Goal: Use online tool/utility: Utilize a website feature to perform a specific function

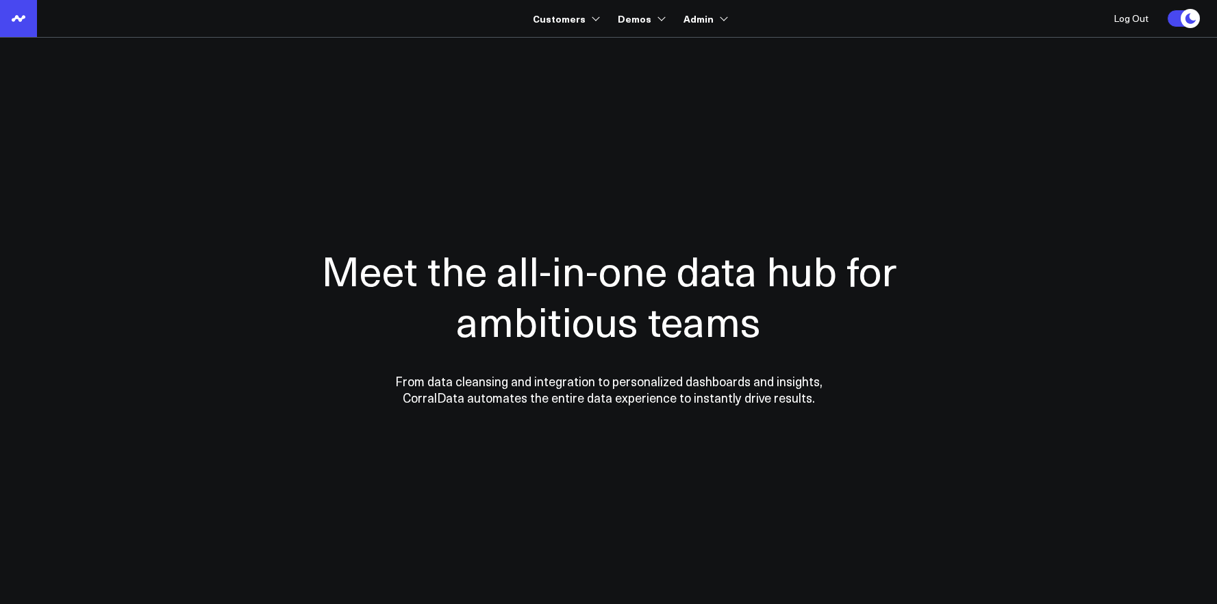
click at [25, 23] on icon at bounding box center [18, 18] width 16 height 16
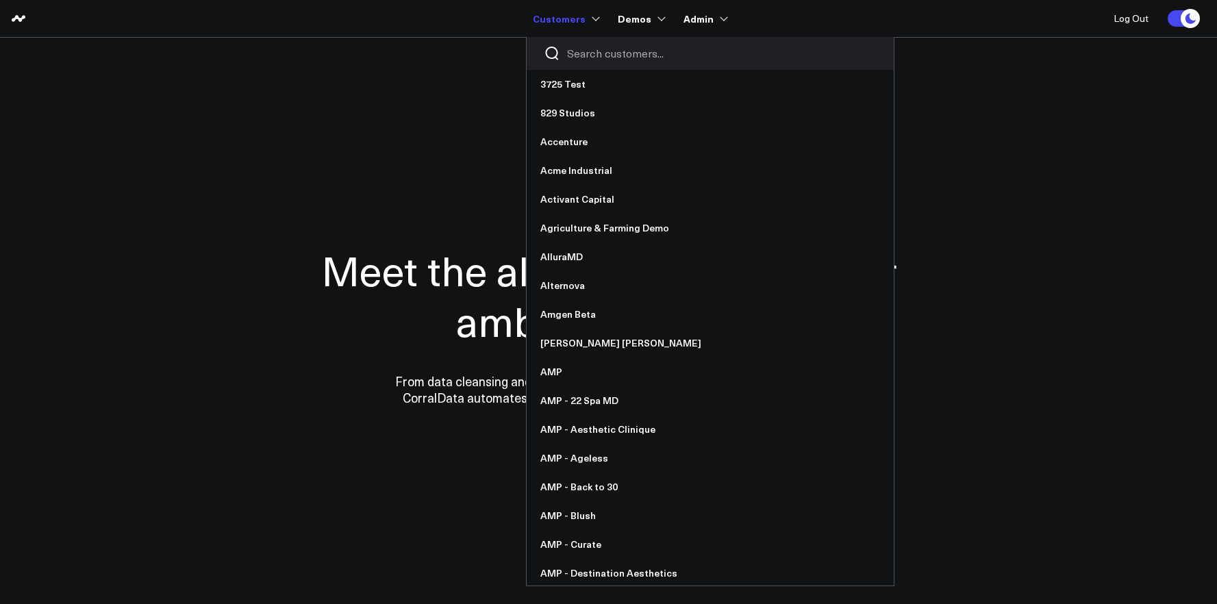
click at [590, 55] on input "Search customers input" at bounding box center [722, 53] width 310 height 15
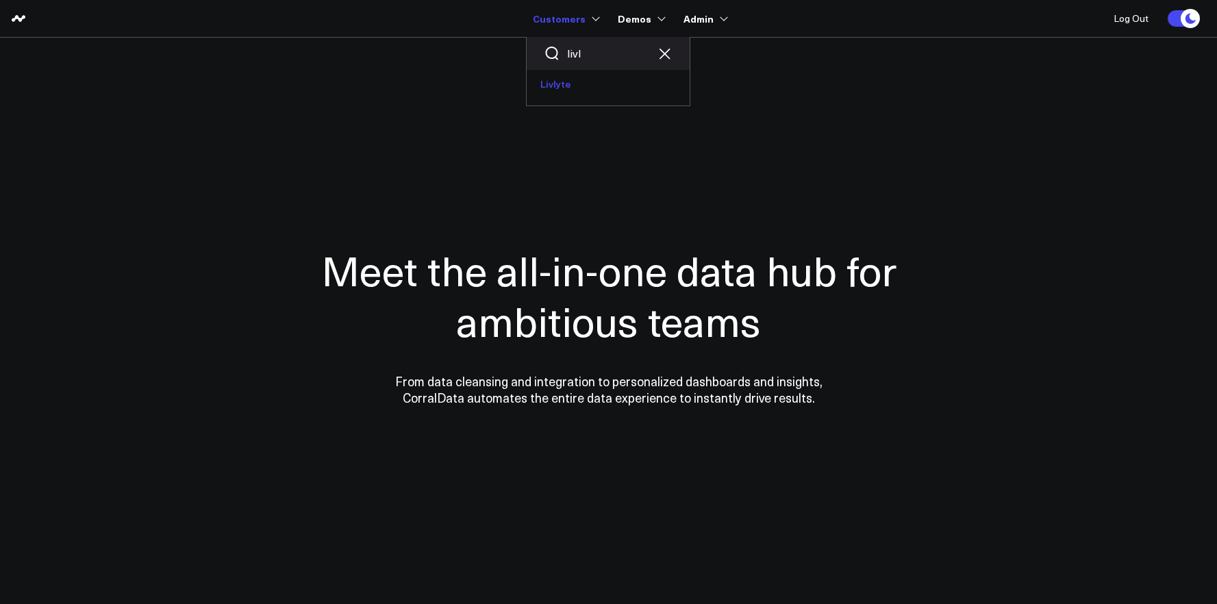
type input "livl"
click at [573, 77] on link "Livlyte" at bounding box center [608, 84] width 163 height 29
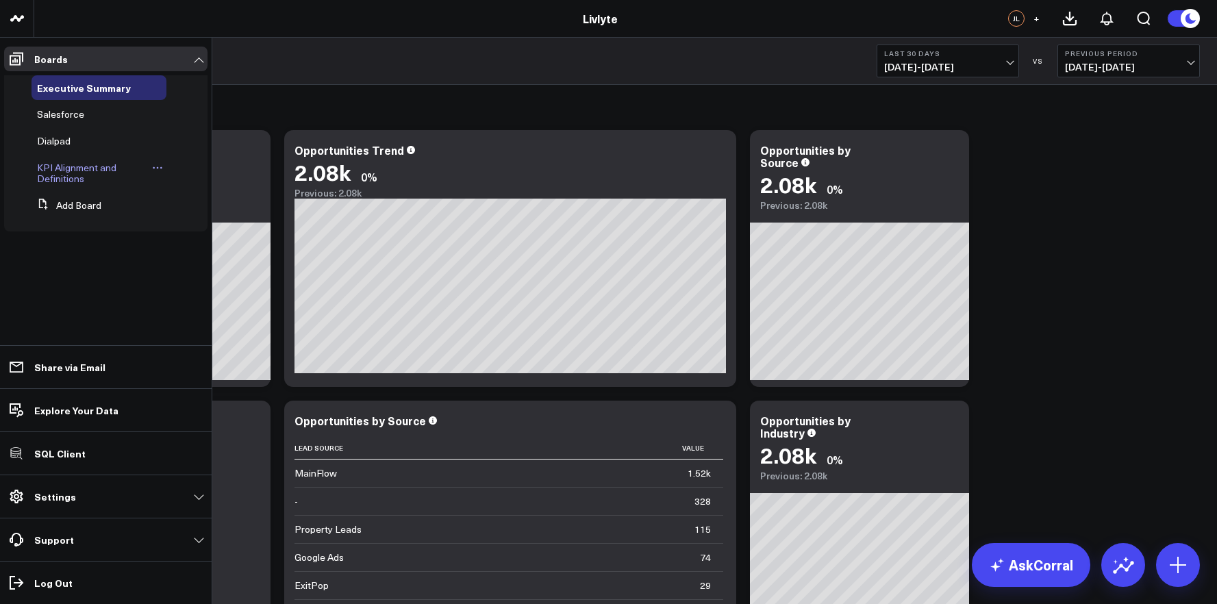
click at [62, 173] on span "KPI Alignment and Definitions" at bounding box center [76, 173] width 79 height 24
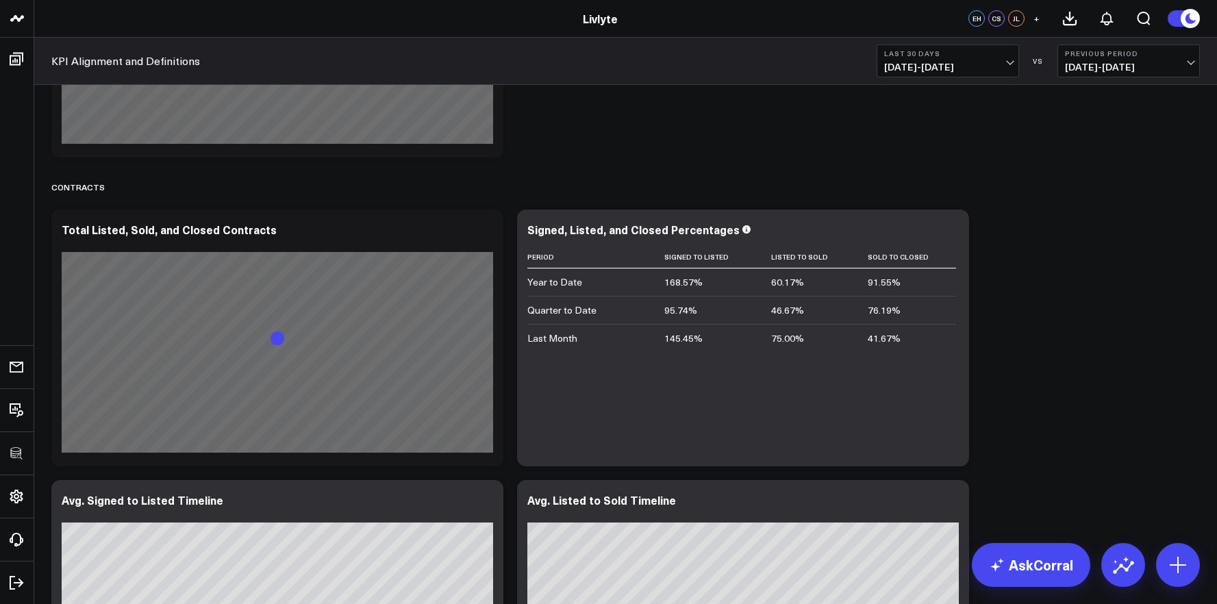
scroll to position [2420, 0]
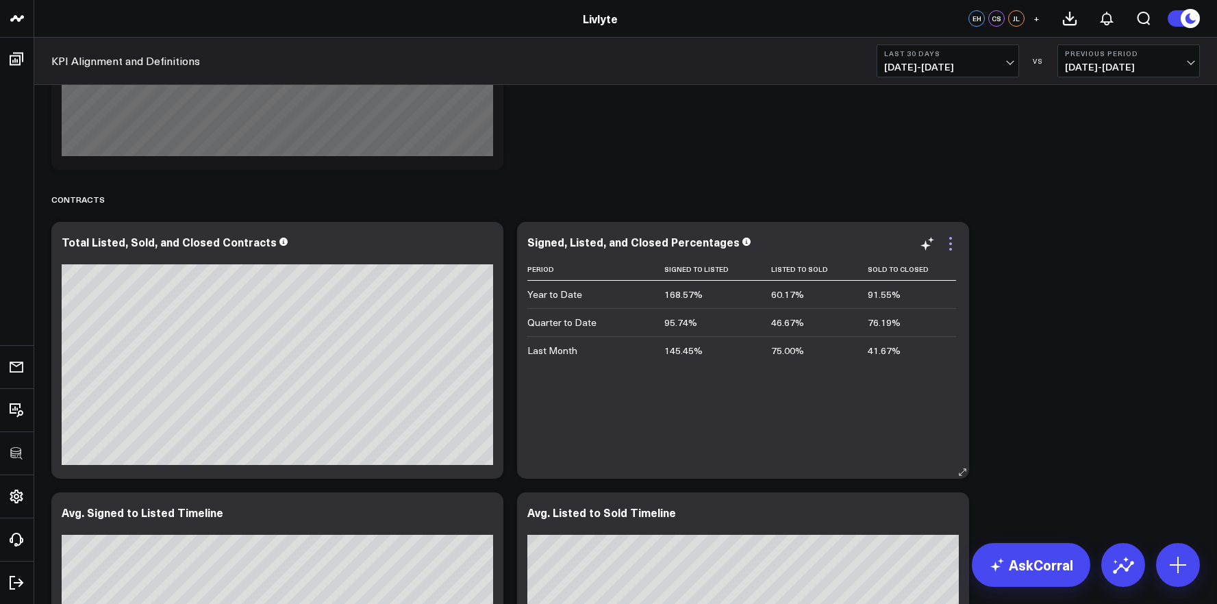
click at [950, 244] on icon at bounding box center [950, 243] width 3 height 3
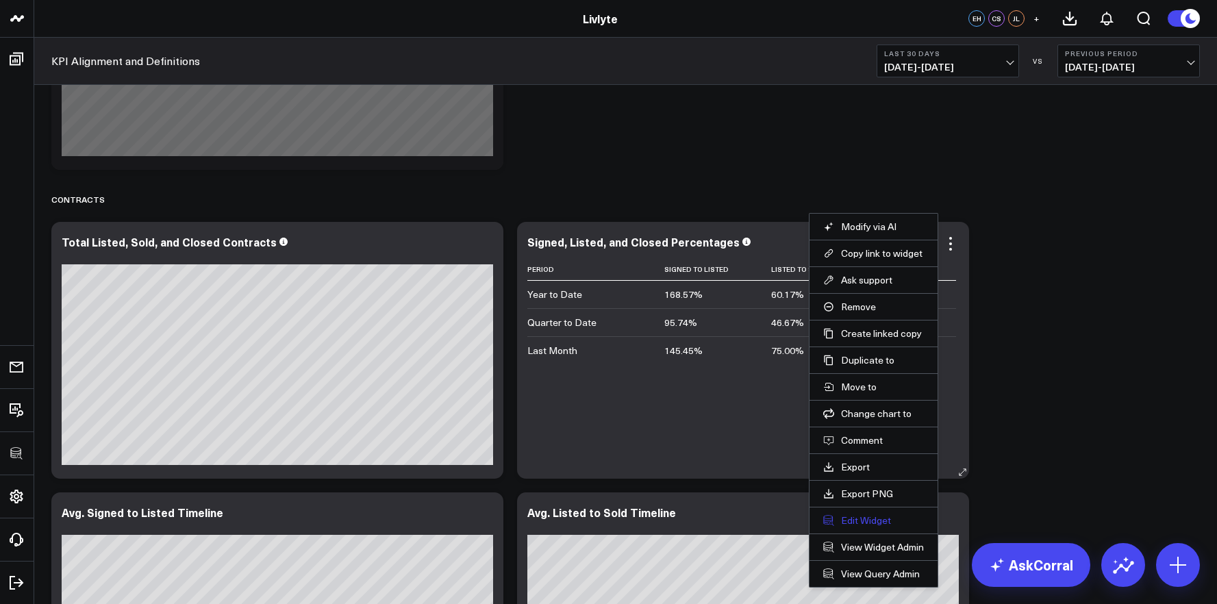
click at [874, 520] on button "Edit Widget" at bounding box center [873, 520] width 101 height 12
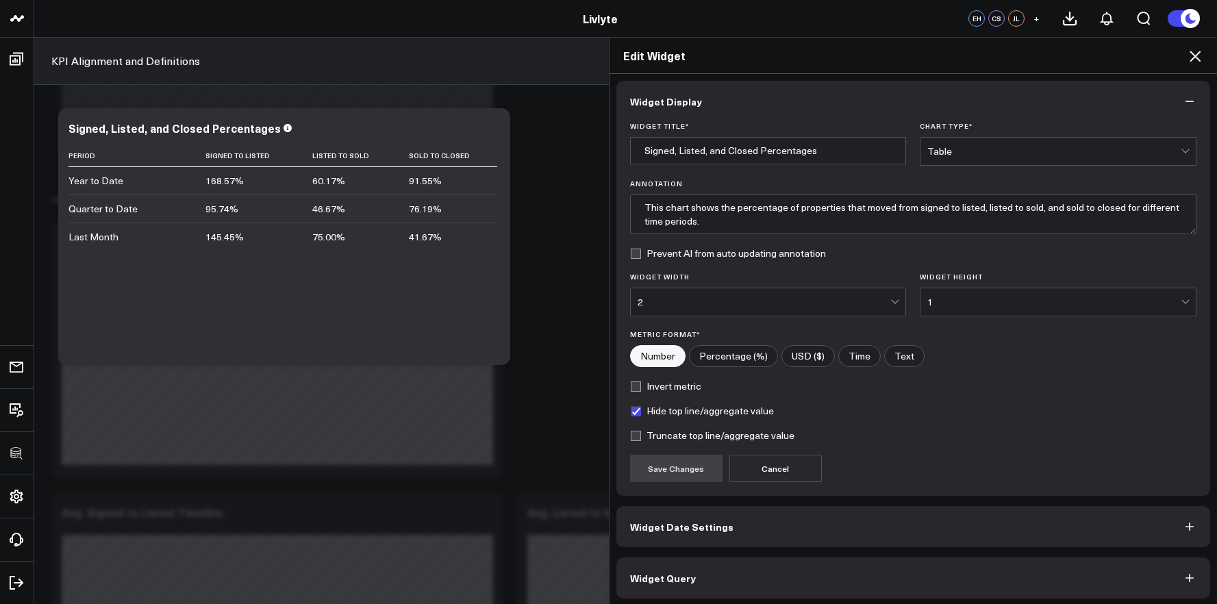
scroll to position [8, 0]
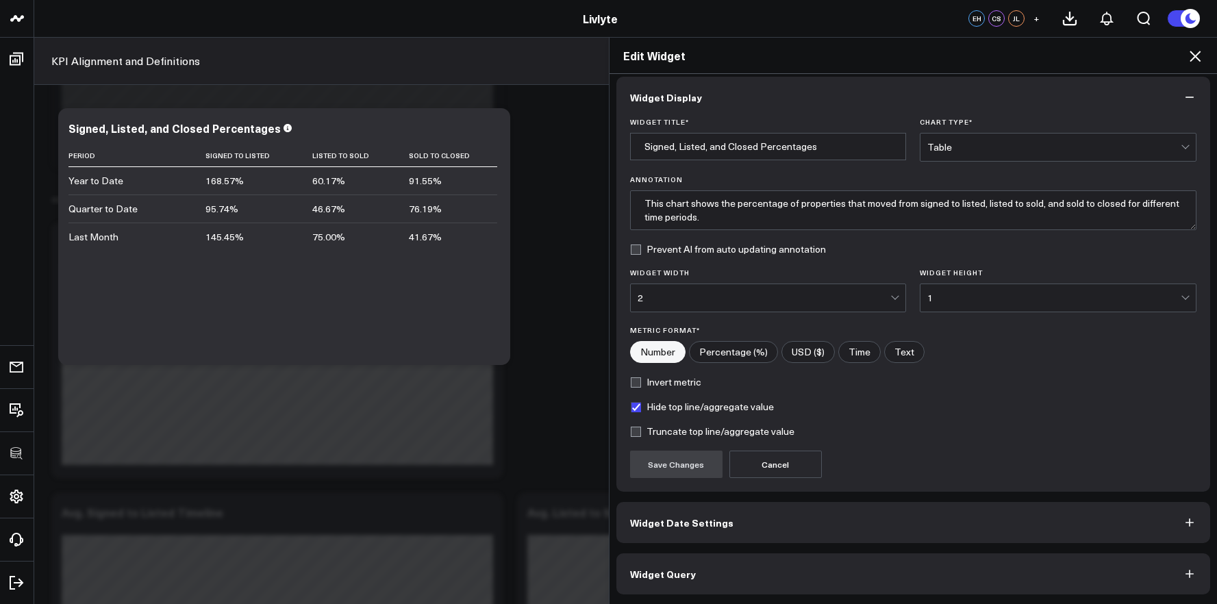
click at [863, 569] on button "Widget Query" at bounding box center [913, 573] width 594 height 41
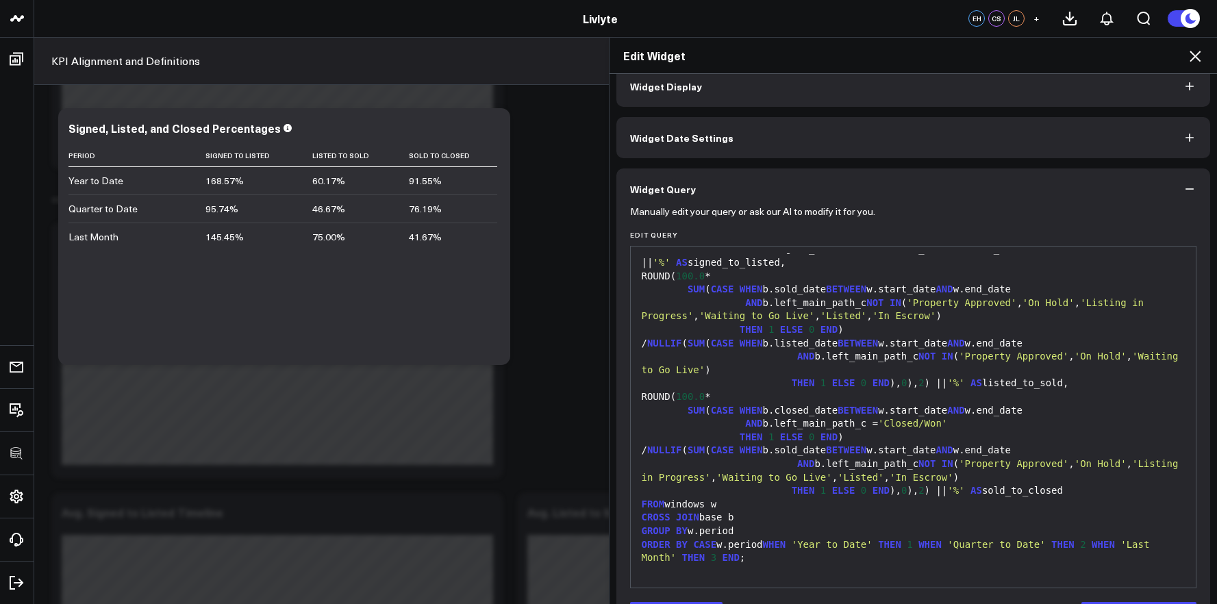
scroll to position [67, 0]
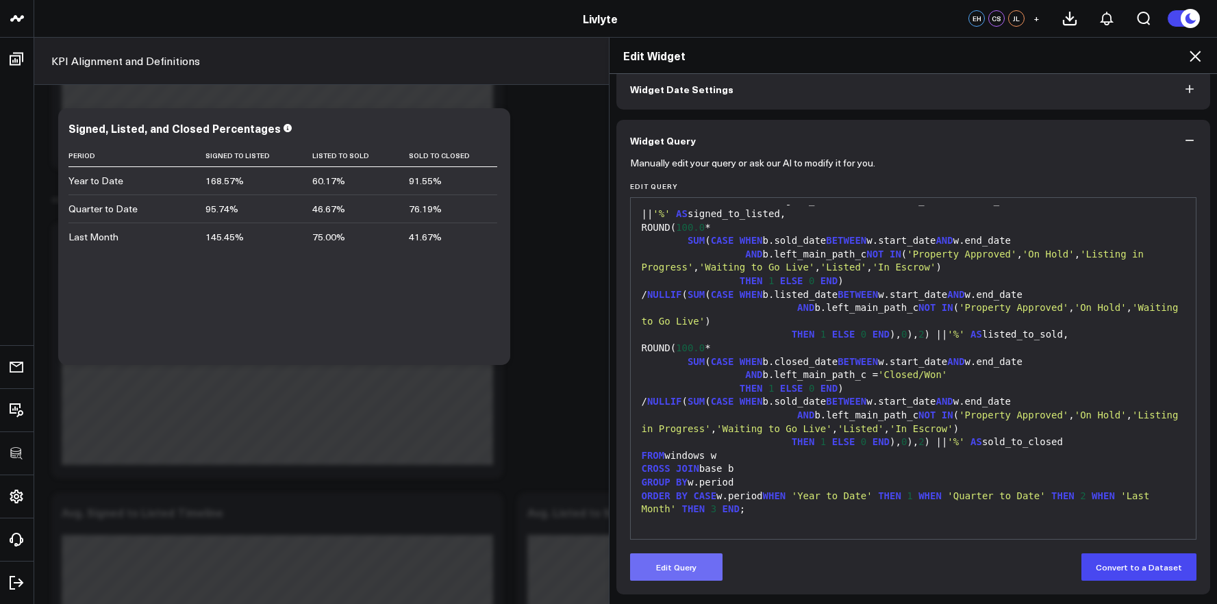
click at [703, 573] on button "Edit Query" at bounding box center [676, 566] width 92 height 27
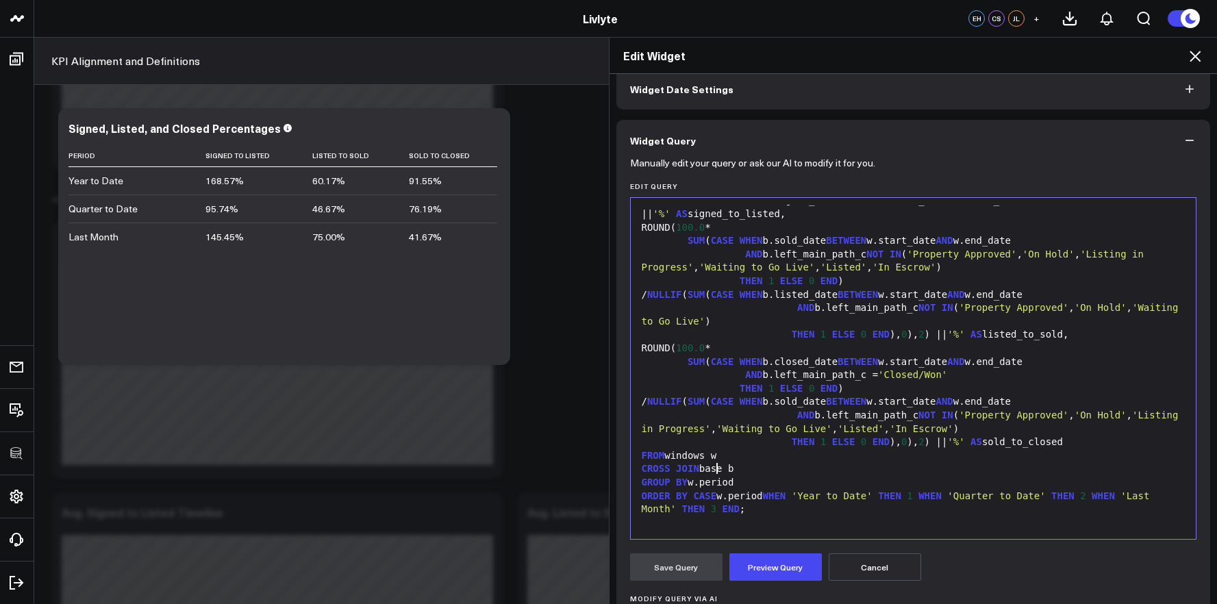
click at [713, 466] on div "CROSS JOIN base b" at bounding box center [914, 469] width 552 height 14
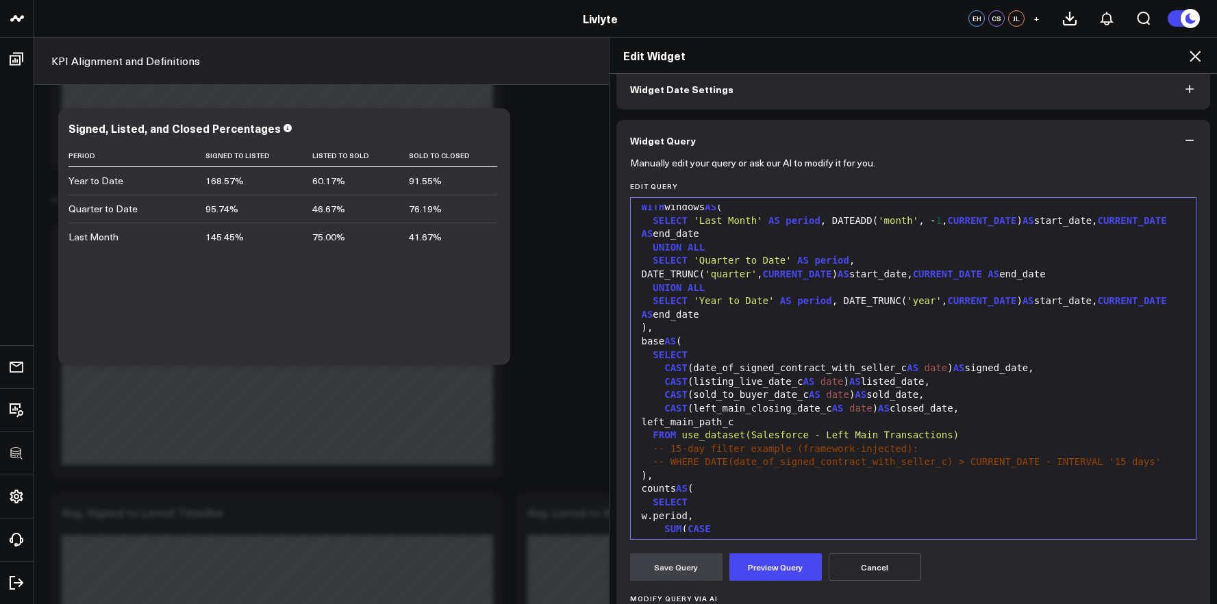
scroll to position [0, 0]
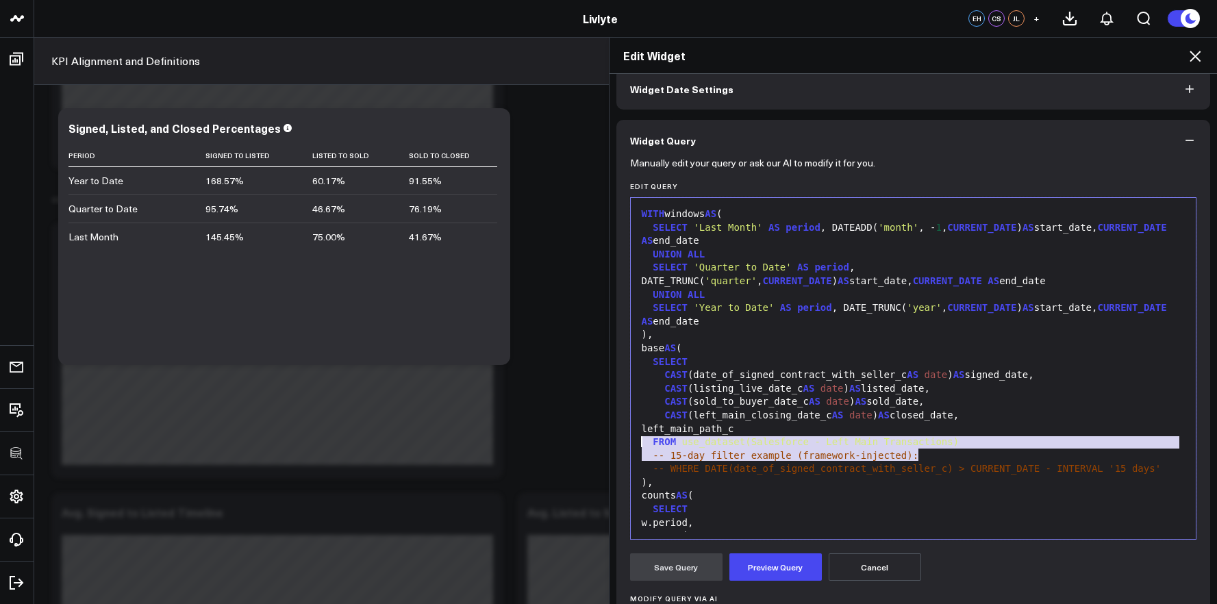
drag, startPoint x: 929, startPoint y: 453, endPoint x: 629, endPoint y: 447, distance: 300.0
click at [630, 447] on div "99 1 2 3 4 5 6 7 8 9 10 11 12 13 14 15 16 17 18 19 20 21 22 23 24 25 26 27 28 2…" at bounding box center [913, 368] width 567 height 342
click at [630, 448] on div "99 1 2 3 4 5 6 7 8 9 10 11 12 13 14 15 16 17 18 19 20 21 22 23 24 25 26 27 28 2…" at bounding box center [913, 368] width 567 height 342
click at [644, 456] on div "-- 15-day filter example (framework-injected):" at bounding box center [914, 456] width 552 height 14
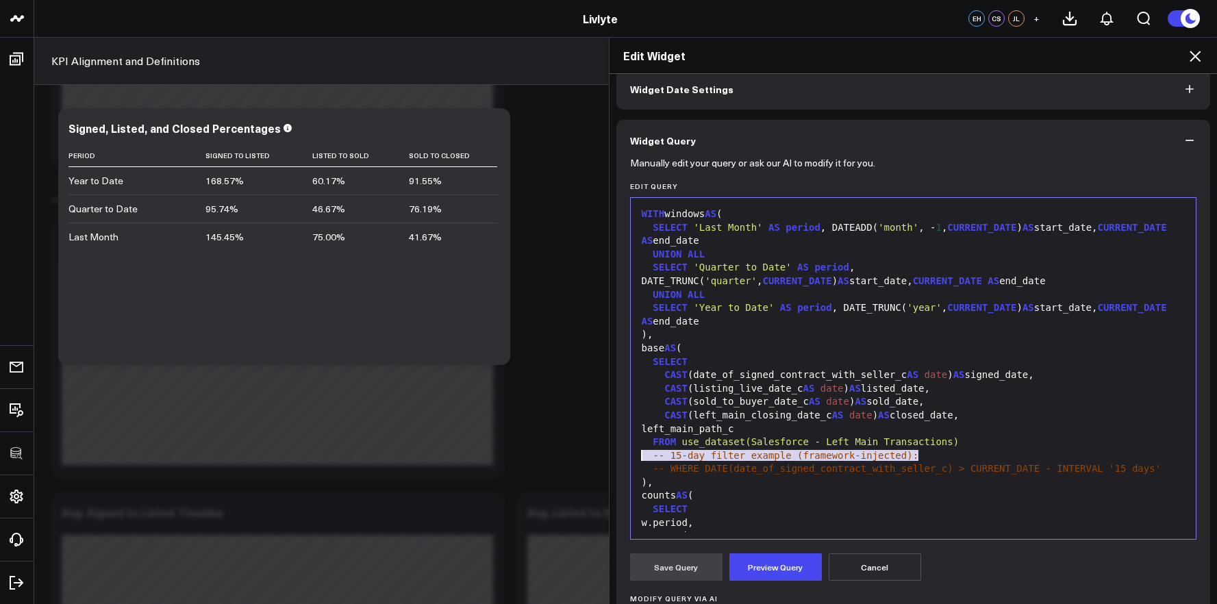
drag, startPoint x: 920, startPoint y: 457, endPoint x: 631, endPoint y: 455, distance: 289.7
click at [631, 455] on div "99 1 2 3 4 5 6 7 8 9 10 11 12 13 14 15 16 17 18 19 20 21 22 23 24 25 26 27 28 2…" at bounding box center [913, 368] width 567 height 342
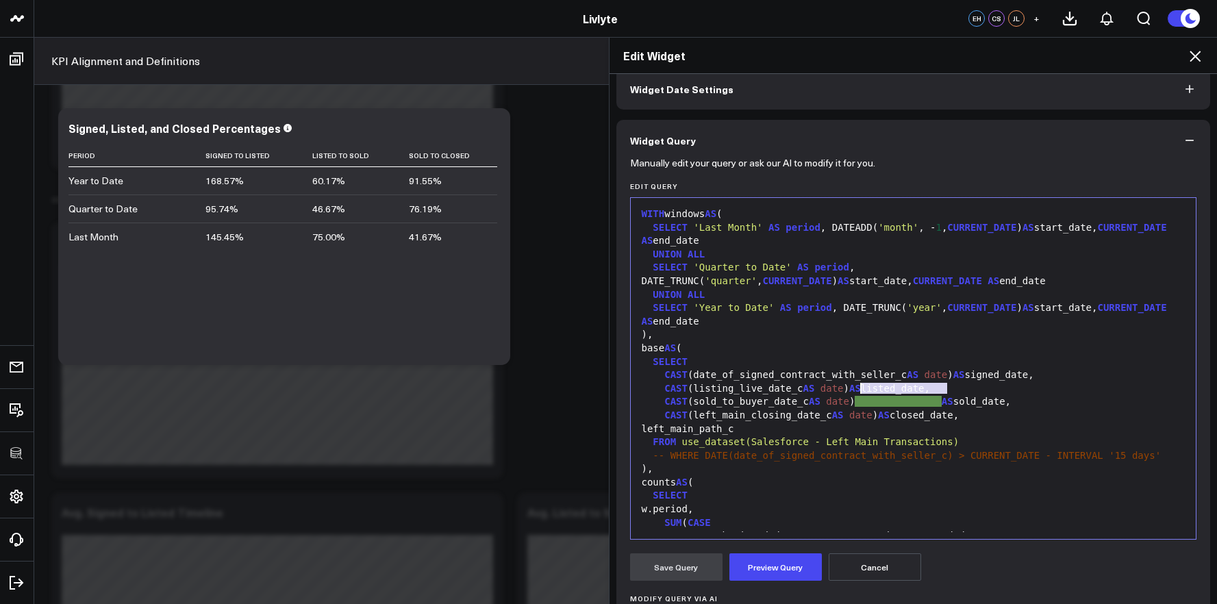
drag, startPoint x: 940, startPoint y: 391, endPoint x: 854, endPoint y: 391, distance: 86.3
click at [854, 391] on div "CAST (listing_live_date_c AS date ) AS listed_date," at bounding box center [914, 389] width 552 height 14
drag, startPoint x: 942, startPoint y: 401, endPoint x: 857, endPoint y: 404, distance: 85.0
click at [857, 404] on div "CAST (sold_to_buyer_date_c AS date ) AS sold_date," at bounding box center [914, 402] width 552 height 14
drag, startPoint x: 942, startPoint y: 416, endPoint x: 881, endPoint y: 417, distance: 61.0
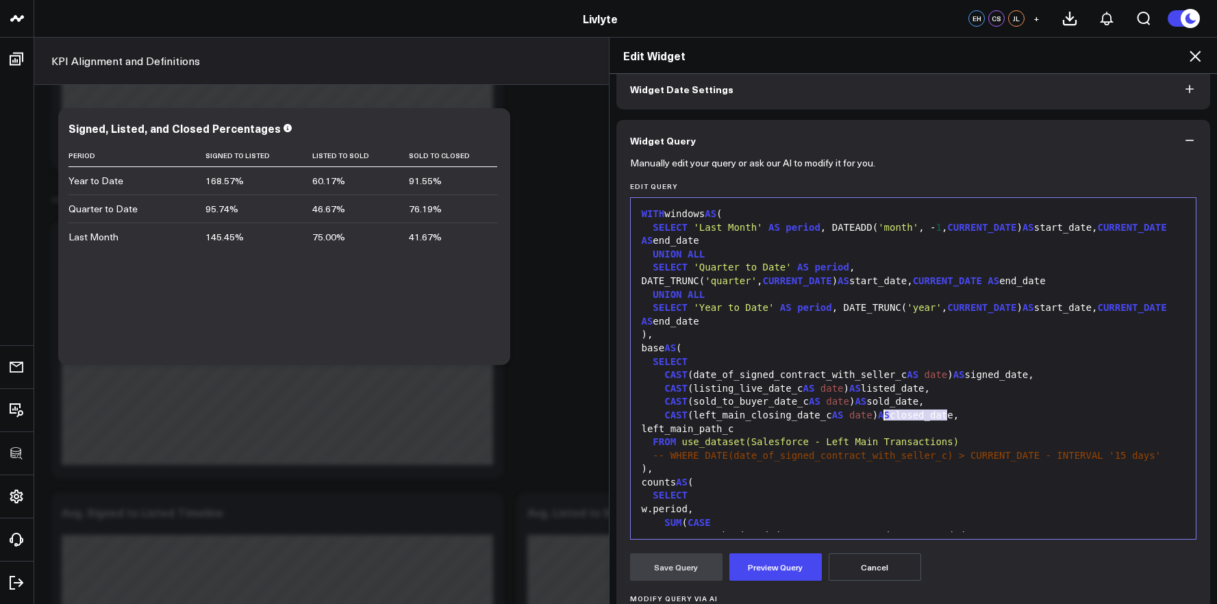
click at [881, 417] on div "CAST (left_main_closing_date_c AS date ) AS closed_date," at bounding box center [914, 416] width 552 height 14
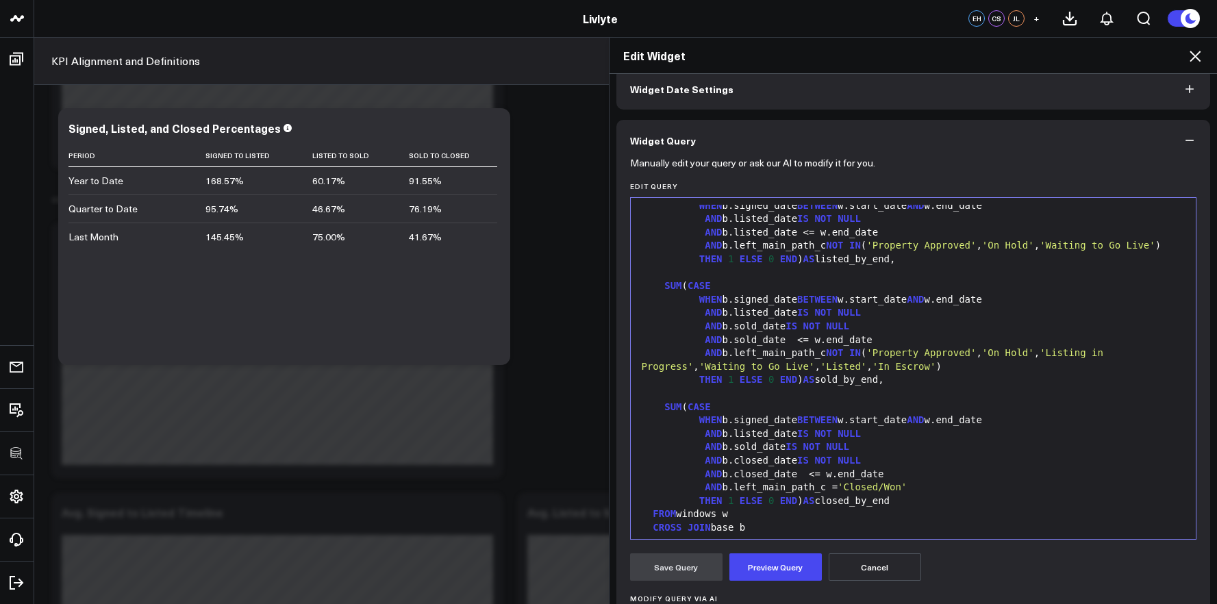
scroll to position [386, 0]
click at [804, 434] on div "AND b.listed_date IS NOT NULL" at bounding box center [914, 433] width 552 height 14
drag, startPoint x: 811, startPoint y: 419, endPoint x: 804, endPoint y: 420, distance: 7.0
click at [804, 420] on div "WHEN b.signed_date BETWEEN w.start_date AND w.end_date" at bounding box center [914, 419] width 552 height 14
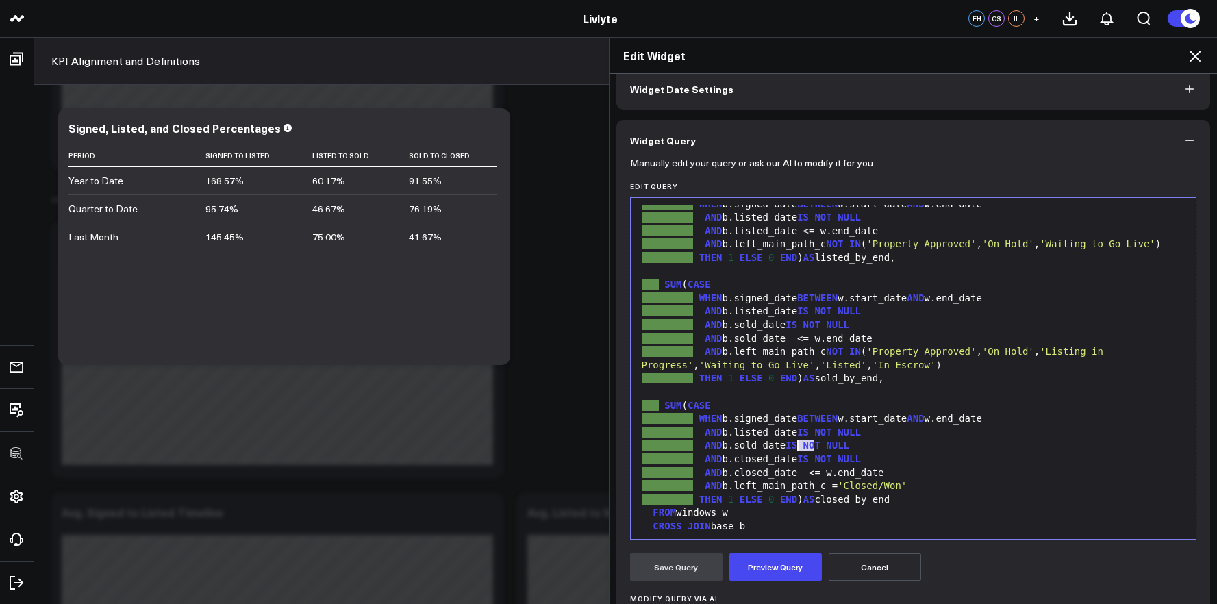
drag, startPoint x: 812, startPoint y: 444, endPoint x: 790, endPoint y: 444, distance: 21.9
click at [790, 444] on div "AND b.sold_date IS NOT NULL" at bounding box center [914, 446] width 552 height 14
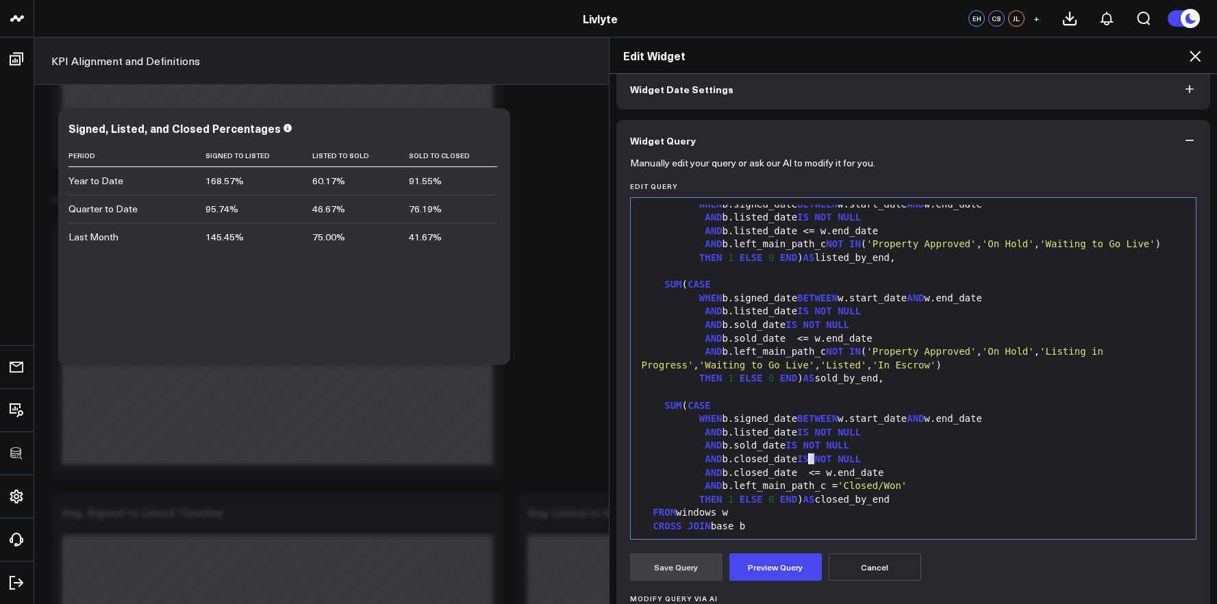
drag, startPoint x: 812, startPoint y: 462, endPoint x: 803, endPoint y: 463, distance: 9.6
click at [803, 463] on div "AND b.closed_date IS NOT NULL" at bounding box center [914, 460] width 552 height 14
drag, startPoint x: 916, startPoint y: 273, endPoint x: 897, endPoint y: 288, distance: 23.4
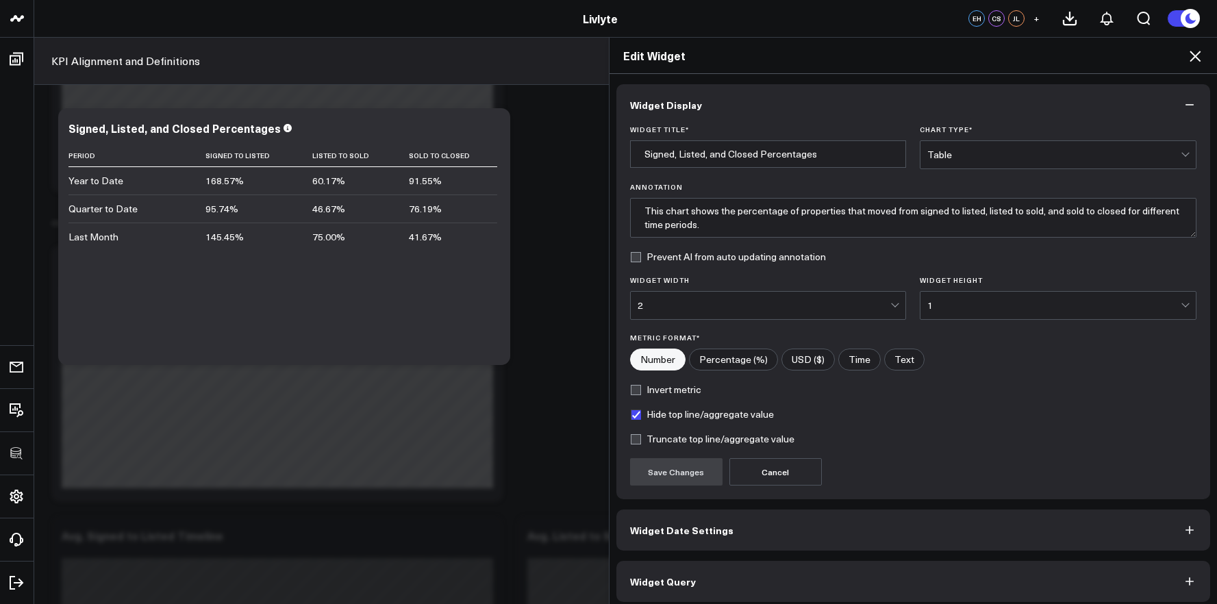
scroll to position [8, 0]
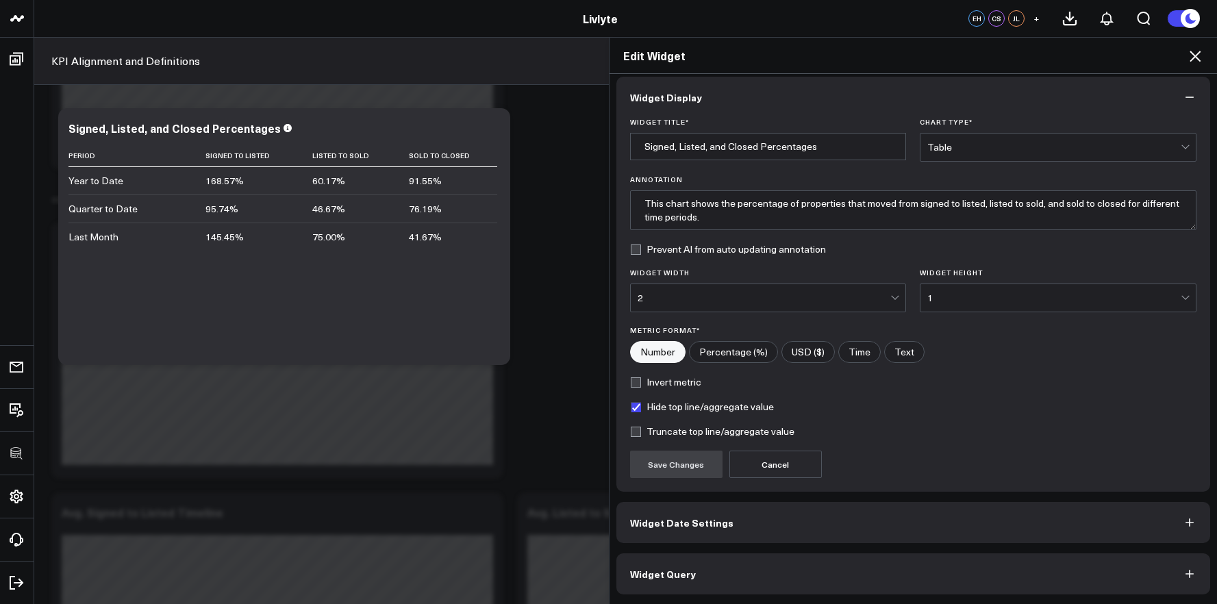
click at [953, 591] on button "Widget Query" at bounding box center [913, 573] width 594 height 41
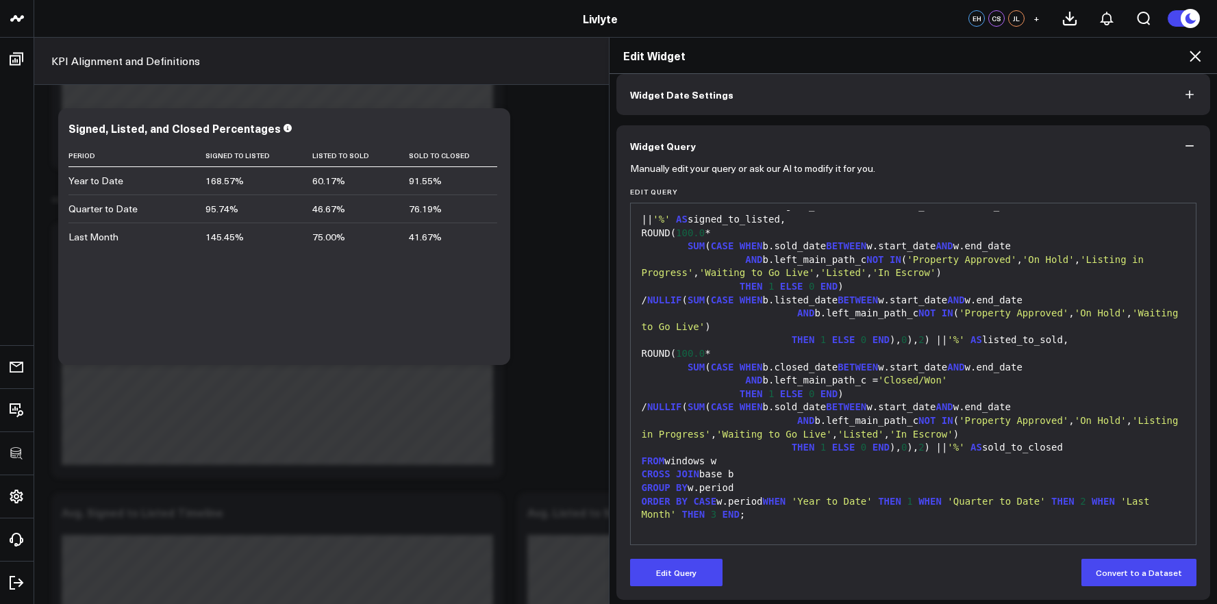
scroll to position [67, 0]
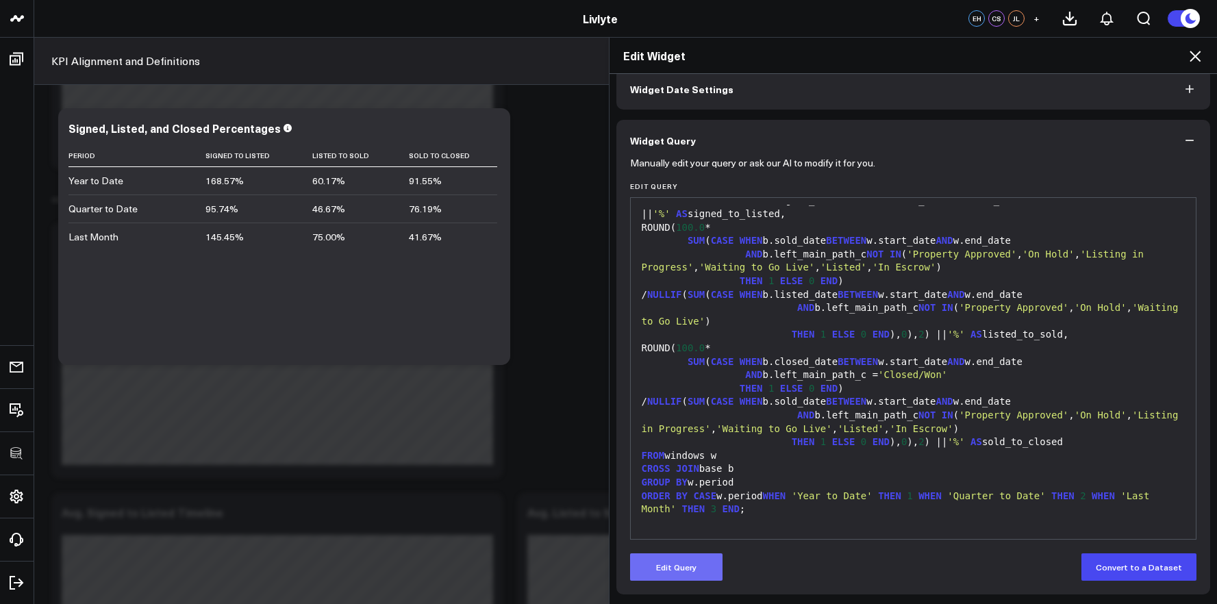
click at [659, 564] on button "Edit Query" at bounding box center [676, 566] width 92 height 27
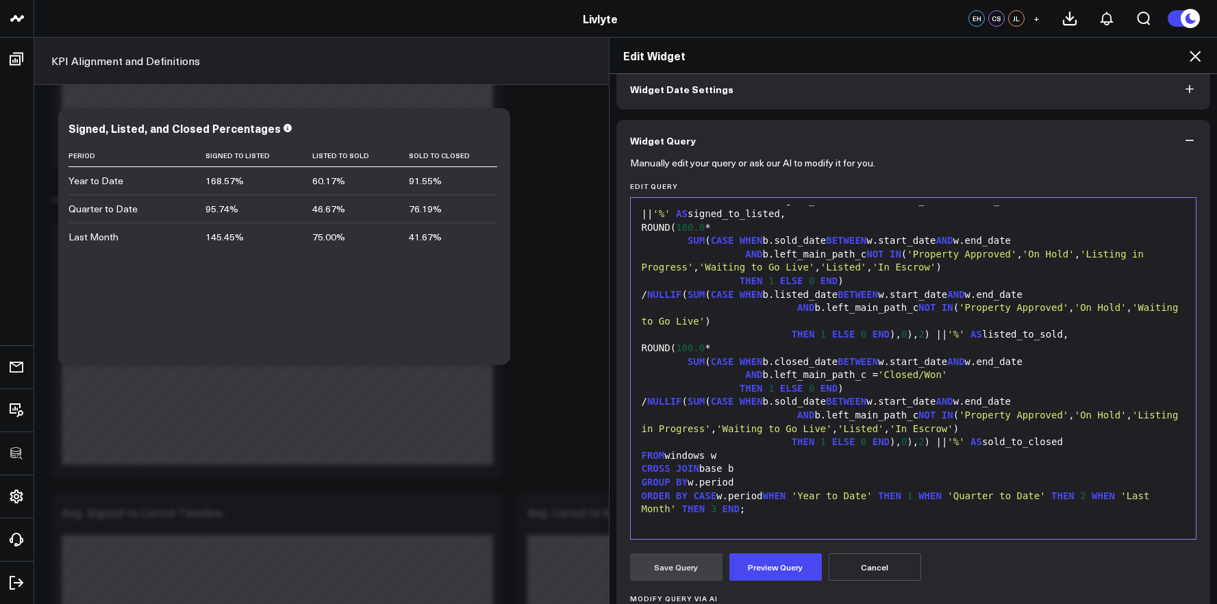
click at [712, 501] on div "ORDER BY CASE w.period WHEN 'Year to Date' THEN 1 WHEN 'Quarter to Date' THEN 2…" at bounding box center [914, 503] width 552 height 27
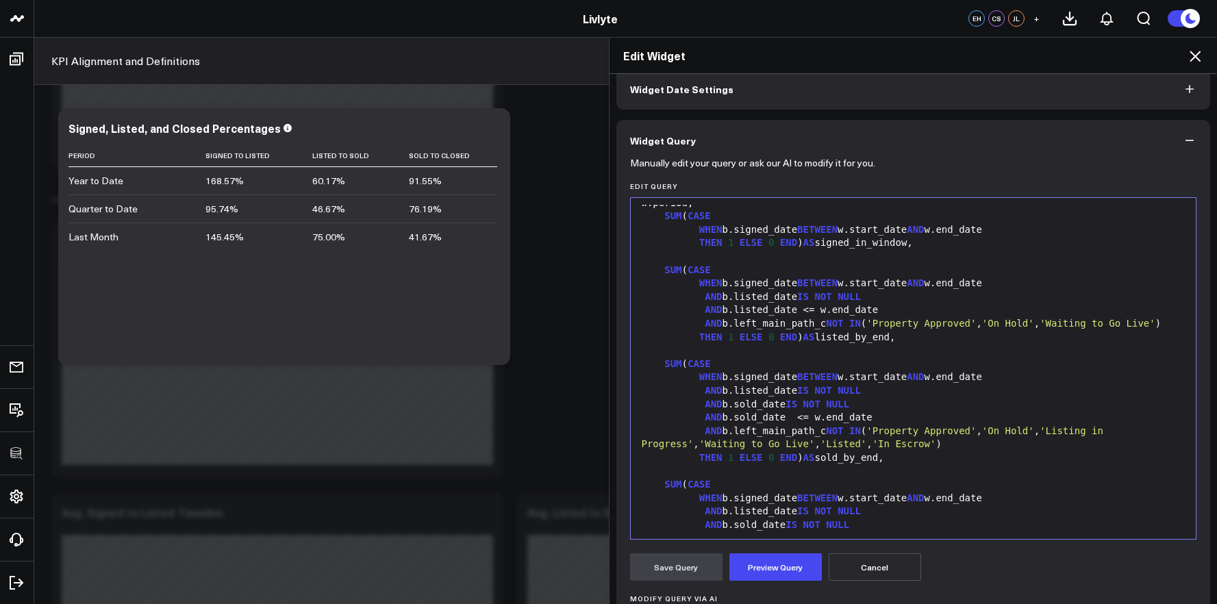
scroll to position [0, 0]
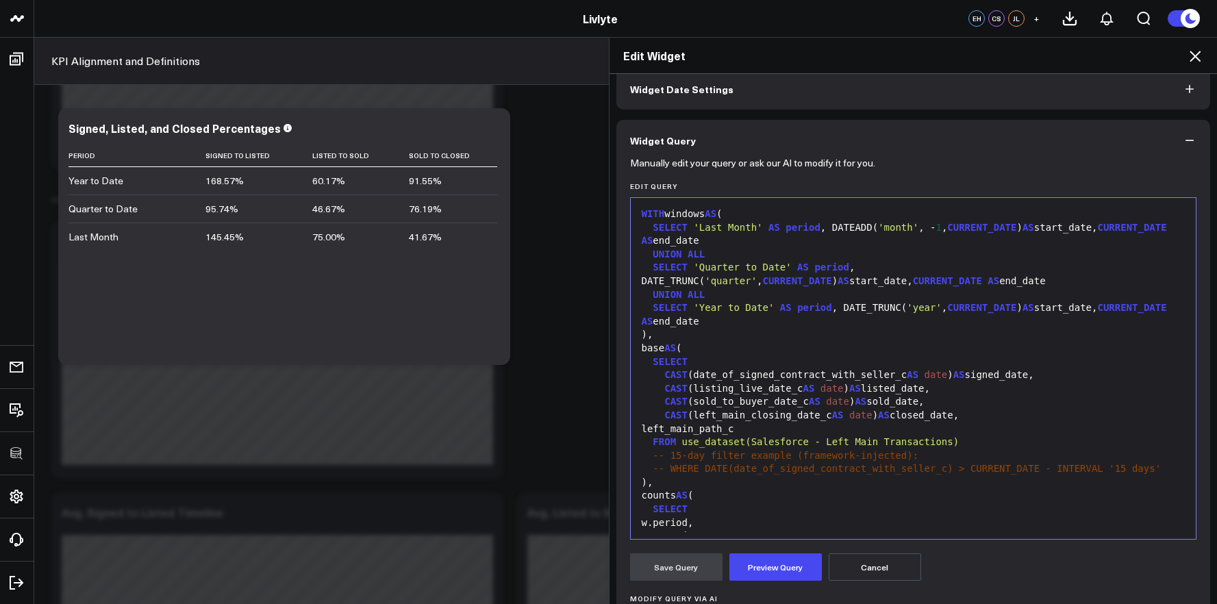
click at [779, 292] on div "UNION ALL" at bounding box center [914, 295] width 552 height 14
drag, startPoint x: 924, startPoint y: 454, endPoint x: 623, endPoint y: 453, distance: 301.3
click at [623, 453] on div "Manually edit your query or ask our AI to modify it for you. Edit Query 99 1 2 …" at bounding box center [913, 462] width 594 height 603
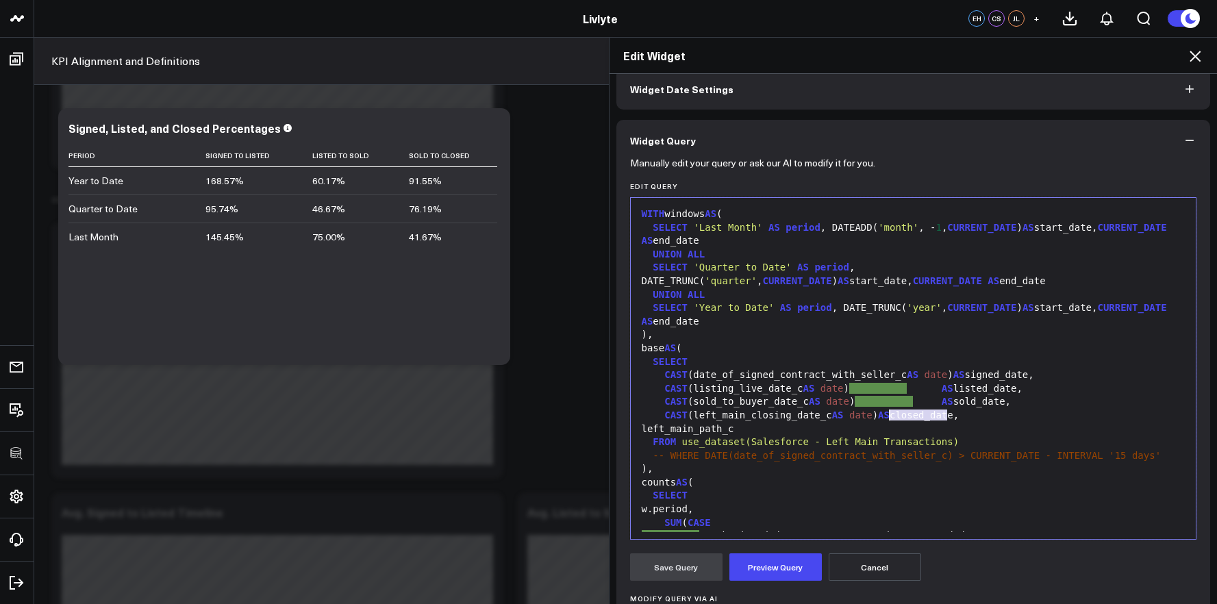
drag, startPoint x: 943, startPoint y: 414, endPoint x: 883, endPoint y: 415, distance: 59.6
click at [883, 415] on div "CAST (left_main_closing_date_c AS date ) AS closed_date," at bounding box center [914, 416] width 552 height 14
drag, startPoint x: 941, startPoint y: 403, endPoint x: 860, endPoint y: 401, distance: 80.8
click at [860, 401] on div "CAST (sold_to_buyer_date_c AS date ) AS sold_date," at bounding box center [914, 402] width 552 height 14
drag, startPoint x: 943, startPoint y: 389, endPoint x: 854, endPoint y: 389, distance: 89.0
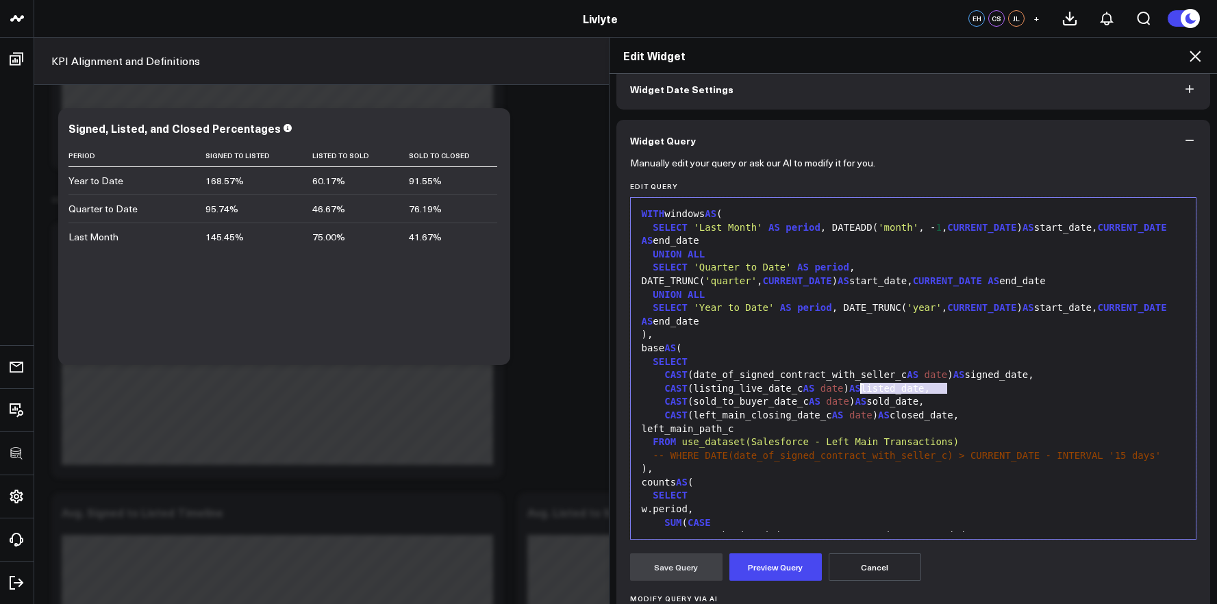
click at [854, 389] on div "CAST (listing_live_date_c AS date ) AS listed_date," at bounding box center [914, 389] width 552 height 14
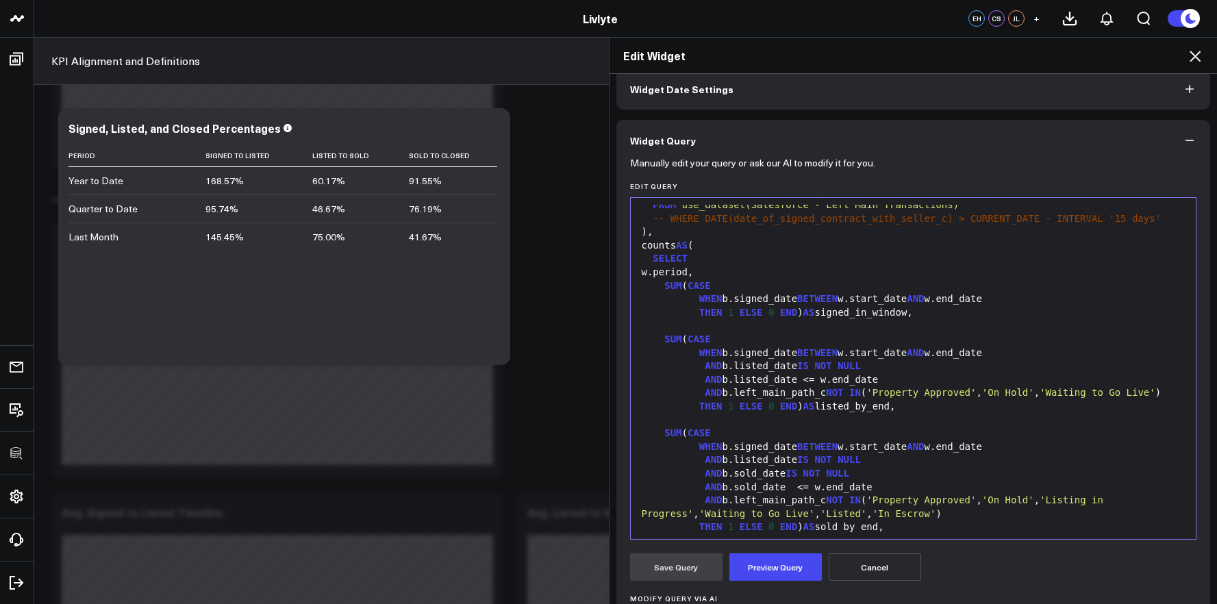
scroll to position [238, 0]
click at [797, 470] on span "IS" at bounding box center [792, 472] width 12 height 11
click at [797, 486] on div "AND b.sold_date <= w.end_date" at bounding box center [914, 487] width 552 height 14
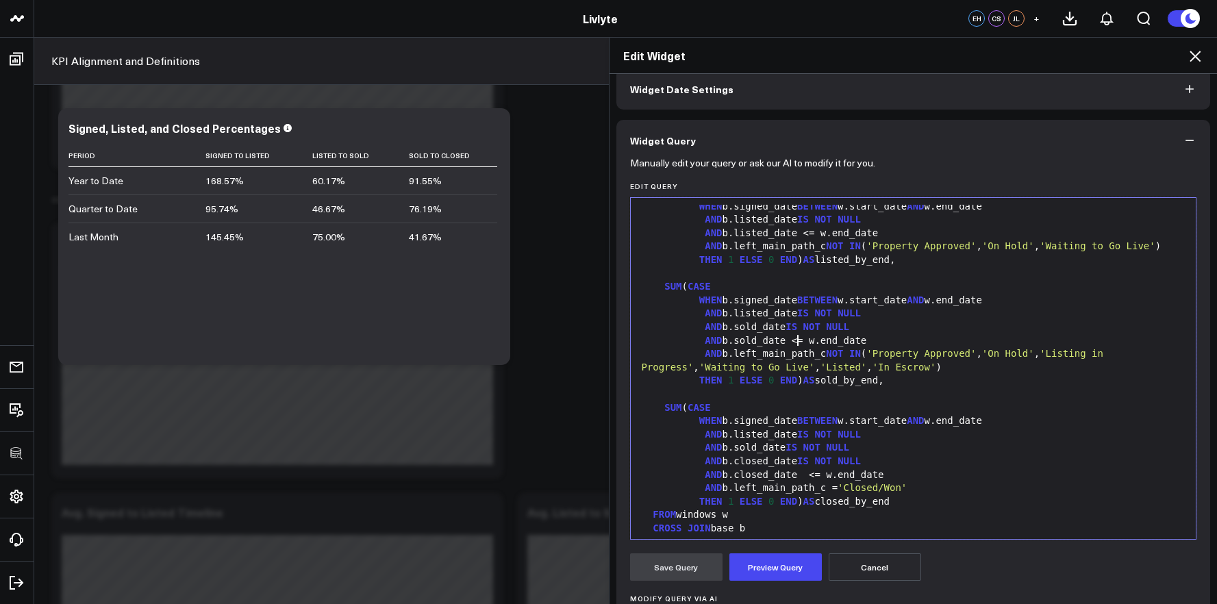
scroll to position [421, 0]
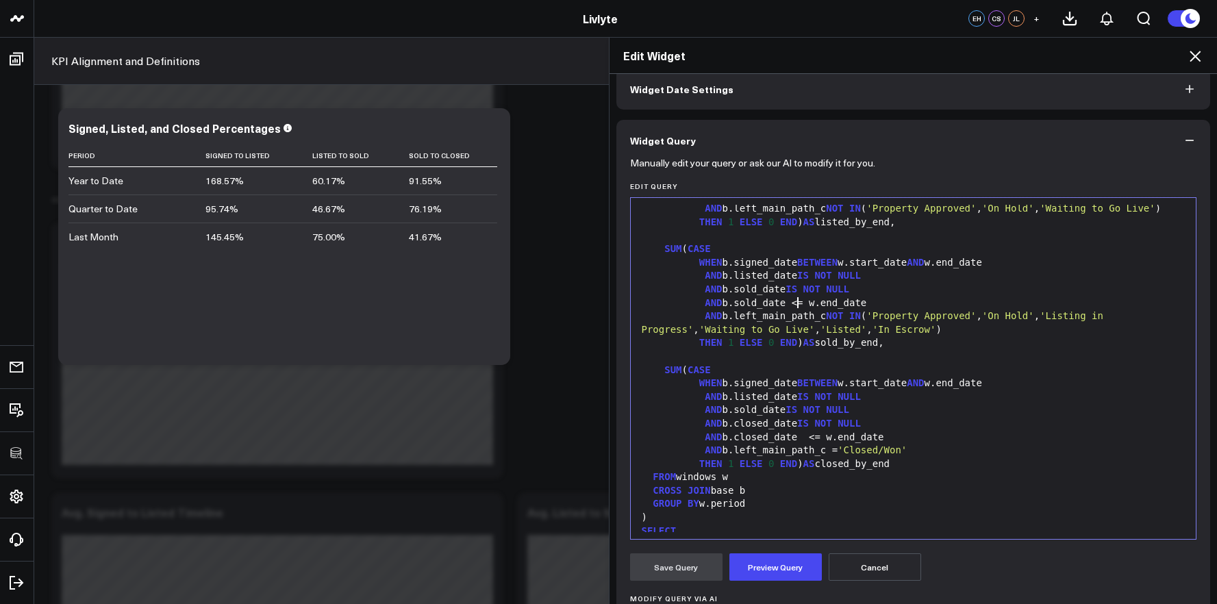
click at [809, 383] on span "BETWEEN" at bounding box center [817, 382] width 40 height 11
click at [809, 396] on span "IS" at bounding box center [803, 396] width 12 height 11
click at [797, 410] on span "IS" at bounding box center [792, 409] width 12 height 11
click at [809, 426] on span "IS" at bounding box center [803, 423] width 12 height 11
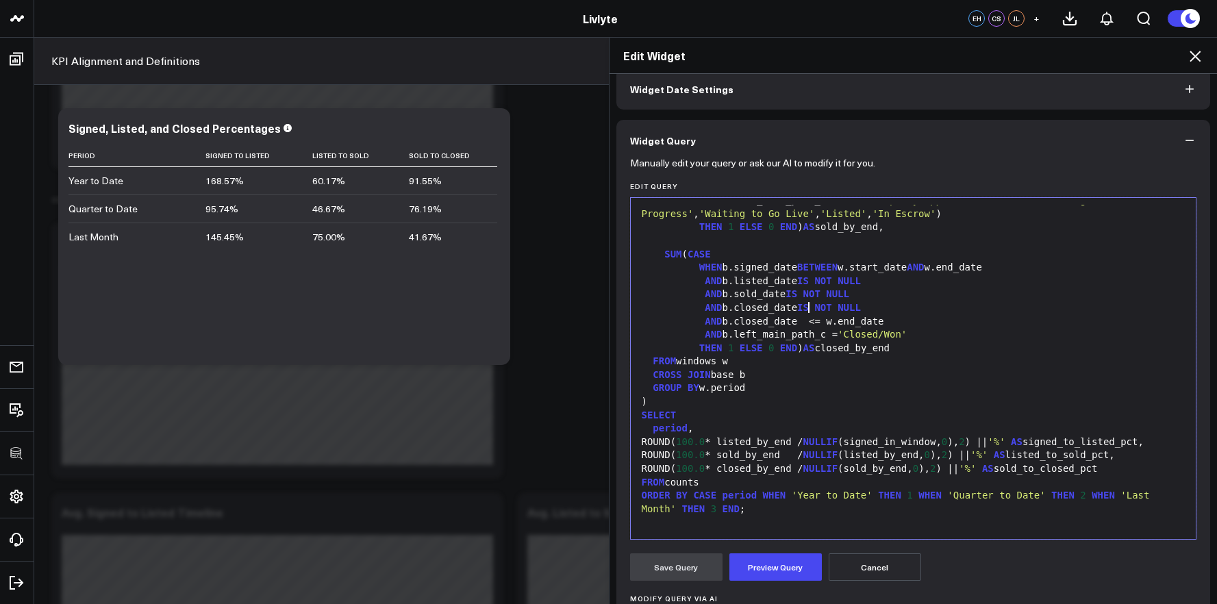
scroll to position [564, 0]
click at [947, 436] on span "0" at bounding box center [944, 441] width 5 height 11
click at [930, 449] on span "0" at bounding box center [927, 454] width 5 height 11
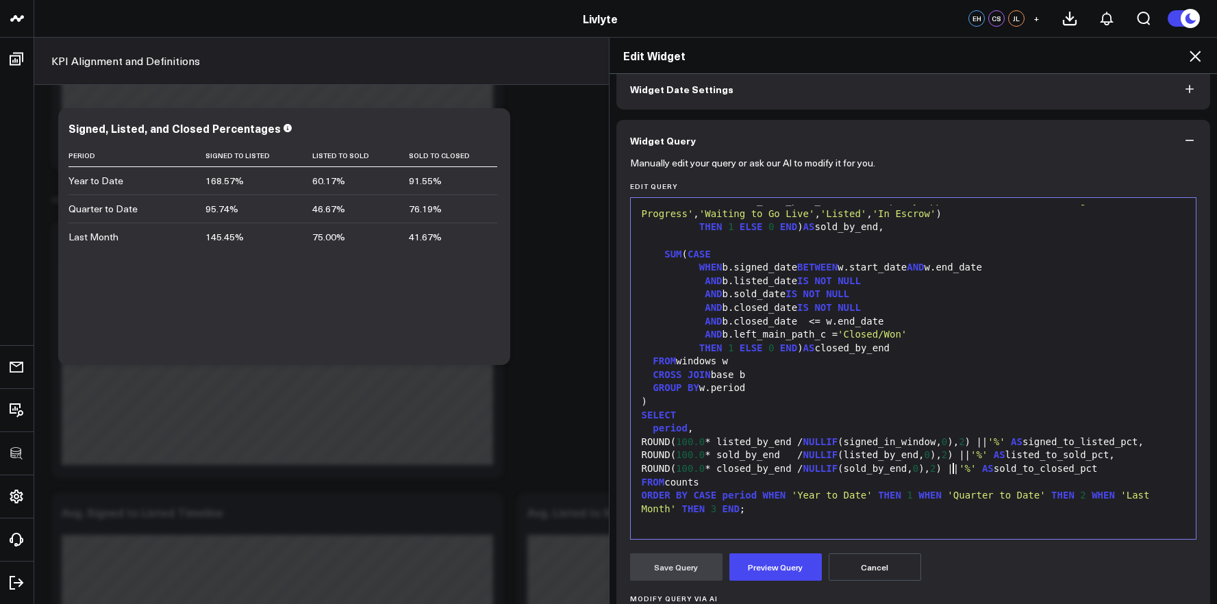
click at [918, 472] on span "0" at bounding box center [915, 468] width 5 height 11
click at [968, 457] on div "ROUND( 100.0 * sold_by_end / NULLIF (listed_by_end, 0 ), 2 ) || '%' AS listed_t…" at bounding box center [914, 456] width 552 height 14
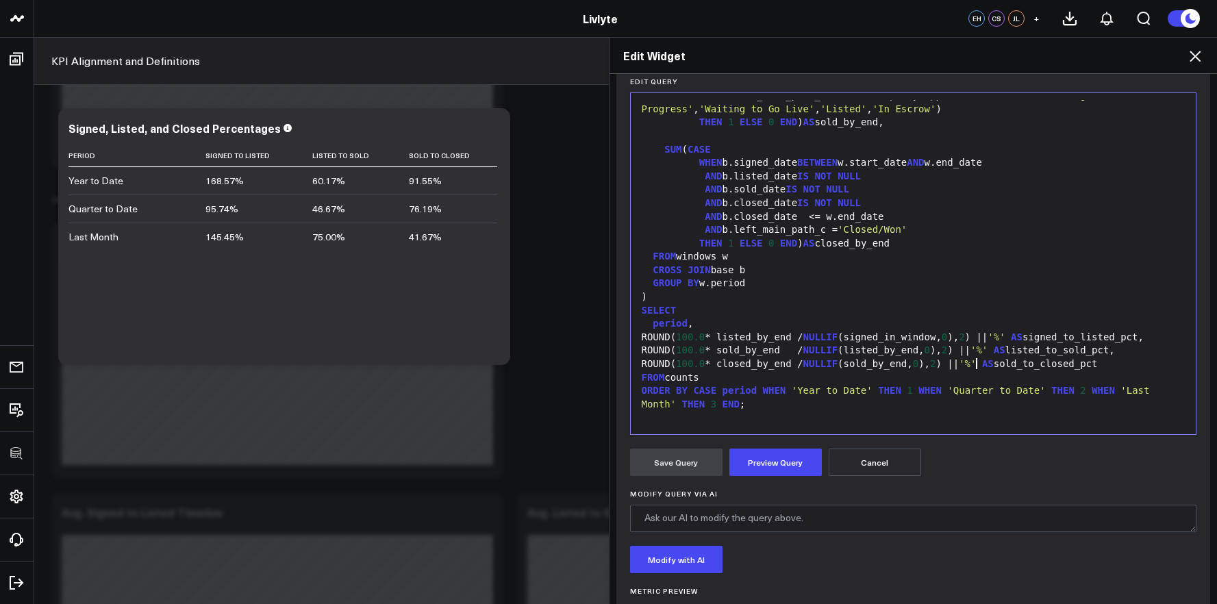
scroll to position [177, 0]
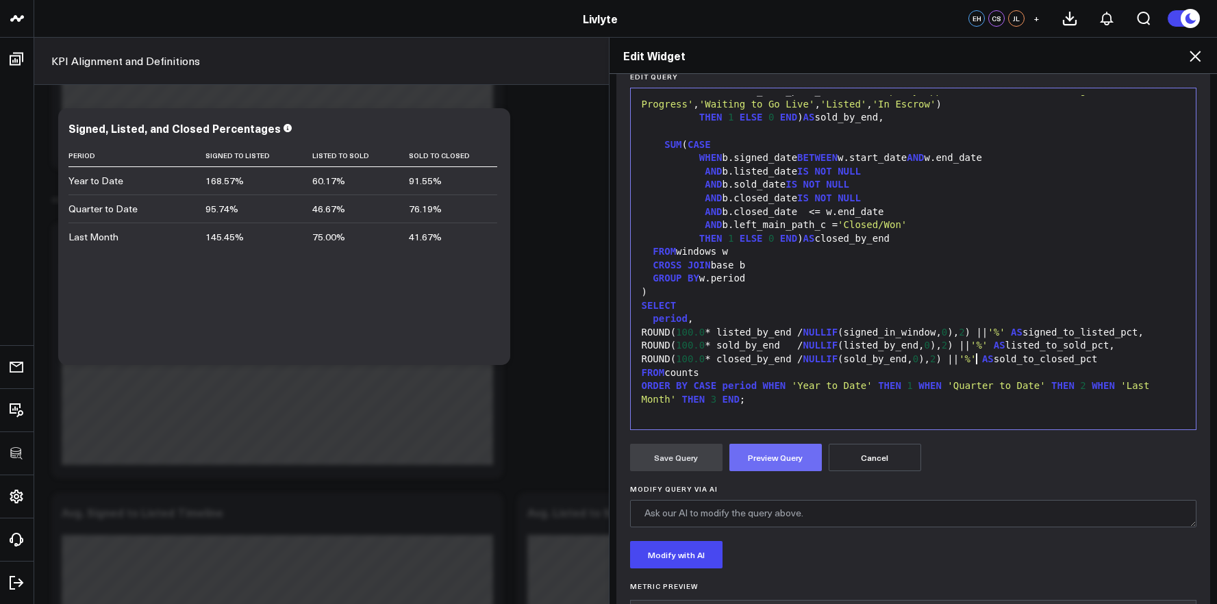
click at [800, 456] on button "Preview Query" at bounding box center [775, 457] width 92 height 27
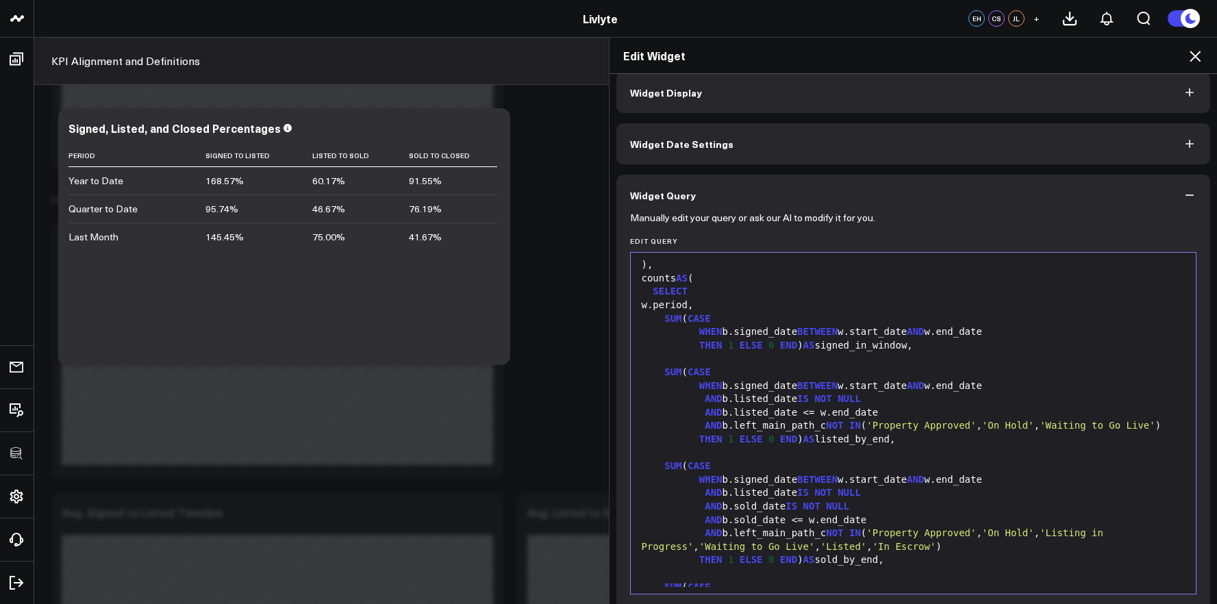
scroll to position [260, 0]
click at [968, 414] on div "AND b.listed_date <= w.end_date" at bounding box center [914, 412] width 552 height 14
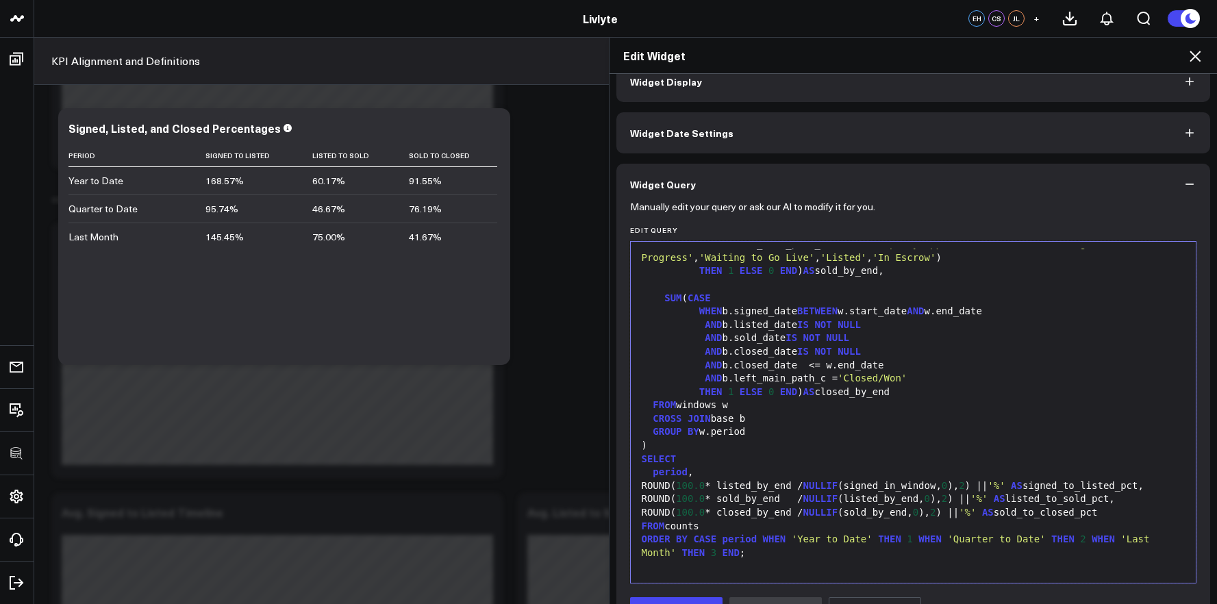
scroll to position [24, 0]
click at [809, 497] on div "ROUND( 100.0 * sold_by_end / NULLIF (listed_by_end, 0 ), 2 ) || '%' AS listed_t…" at bounding box center [914, 499] width 552 height 14
click at [811, 479] on div "ROUND( 100.0 * listed_by_end / NULLIF (signed_in_window, 0 ), 2 ) || '%' AS sig…" at bounding box center [914, 486] width 552 height 14
click at [810, 503] on span "NULLIF" at bounding box center [809, 497] width 35 height 11
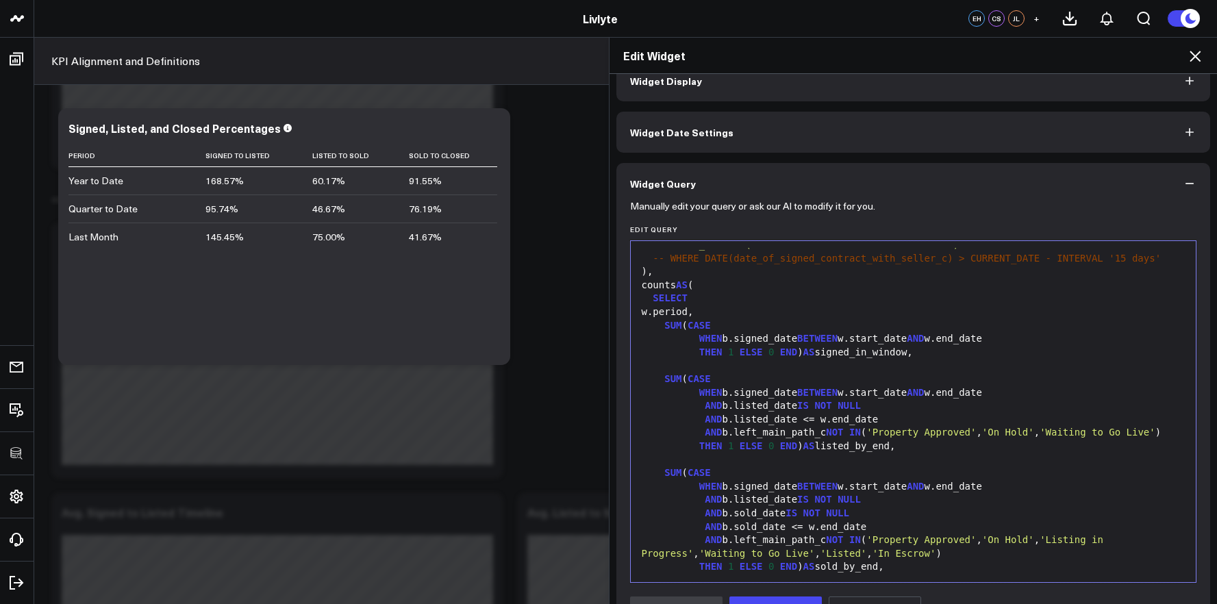
scroll to position [310, 0]
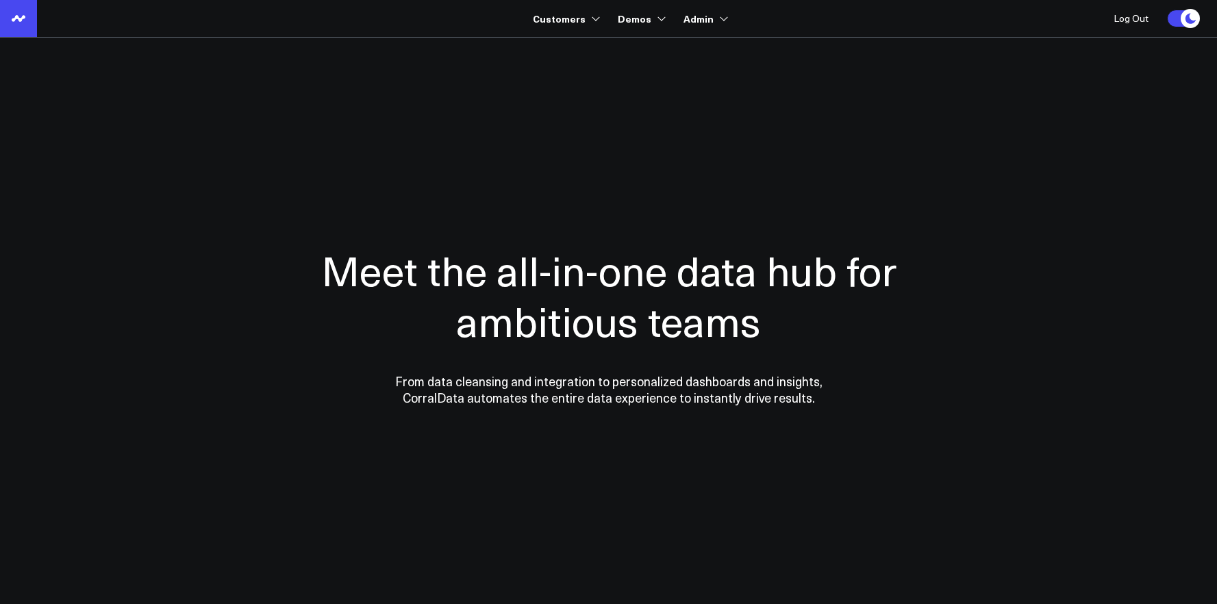
click at [17, 26] on icon at bounding box center [18, 18] width 16 height 16
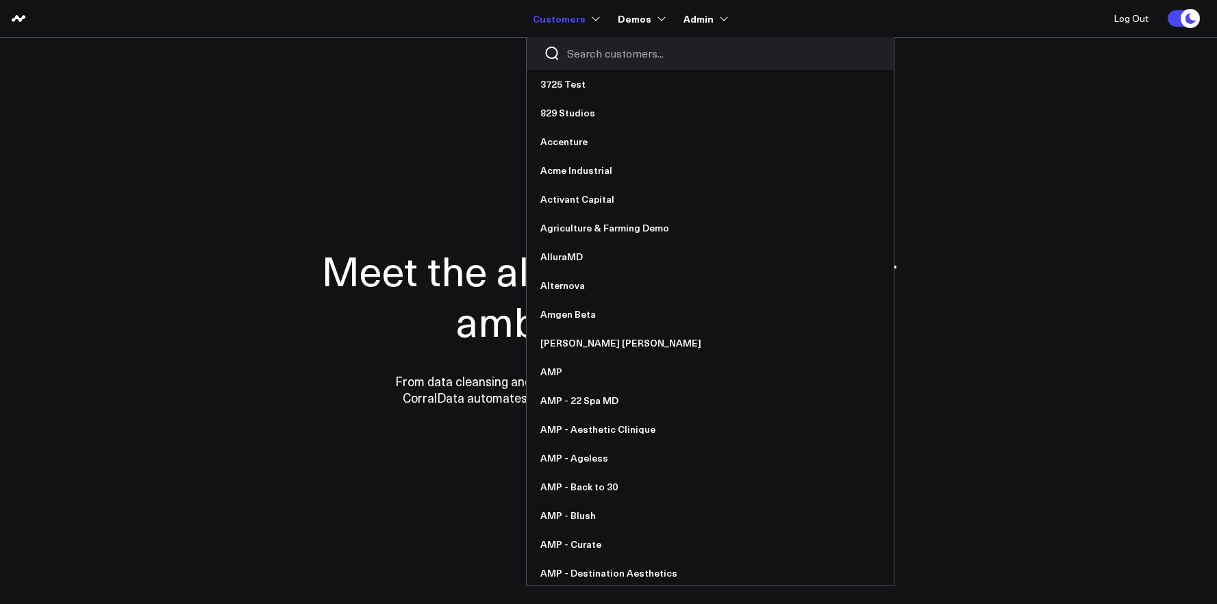
click at [603, 52] on input "Search customers input" at bounding box center [722, 53] width 310 height 15
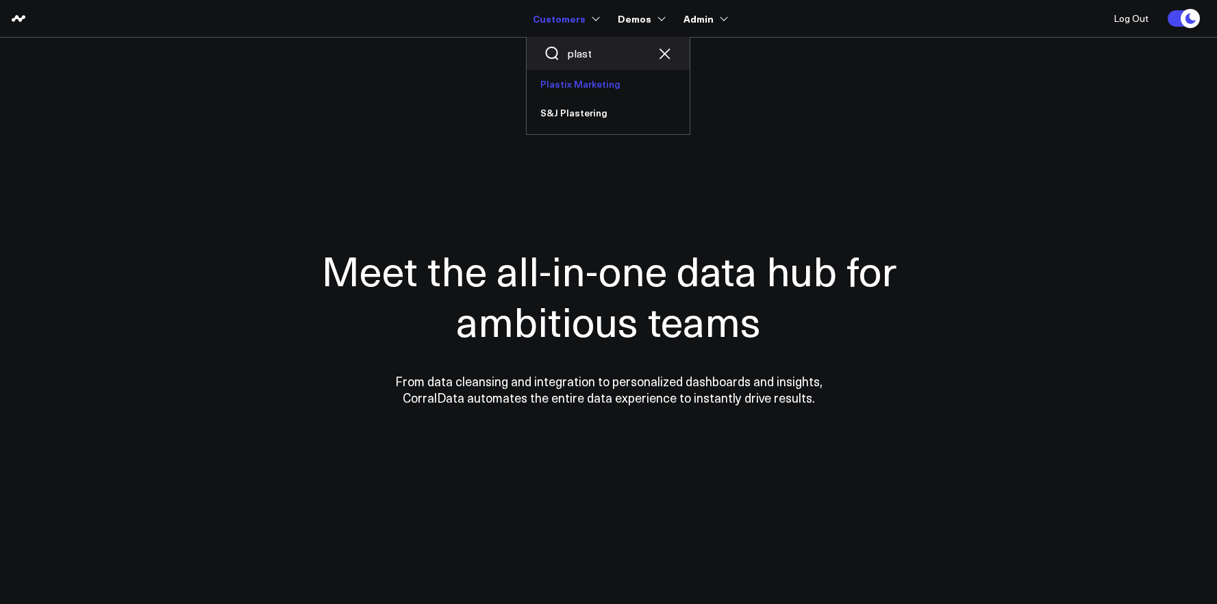
type input "plast"
click at [597, 77] on link "Plastix Marketing" at bounding box center [608, 84] width 163 height 29
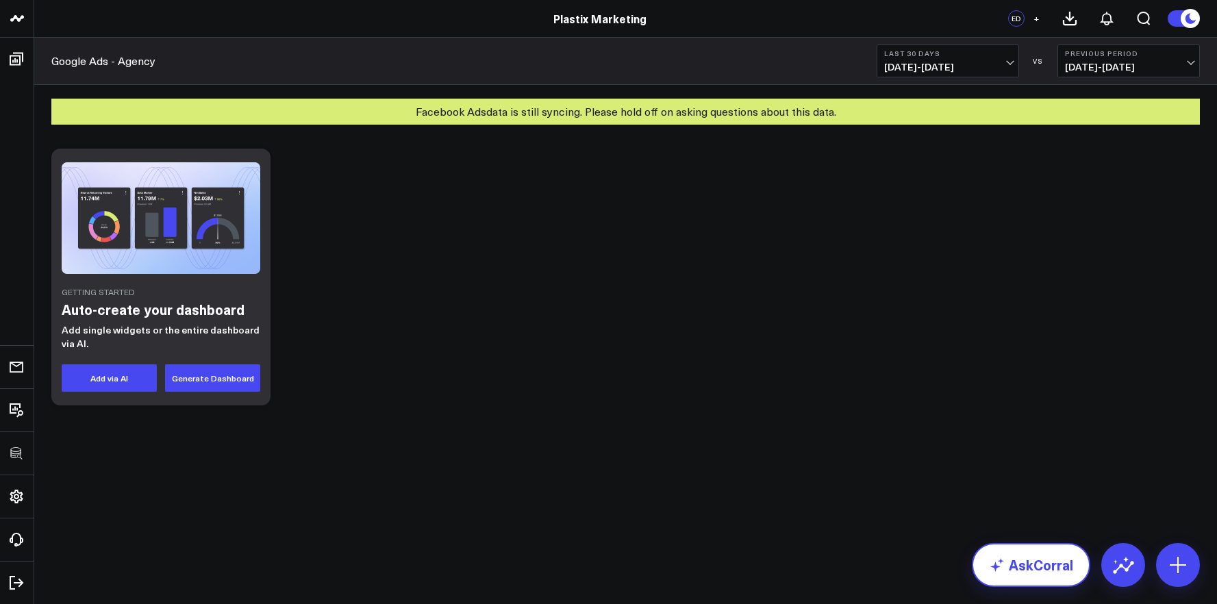
click at [1063, 566] on link "AskCorral" at bounding box center [1031, 565] width 118 height 44
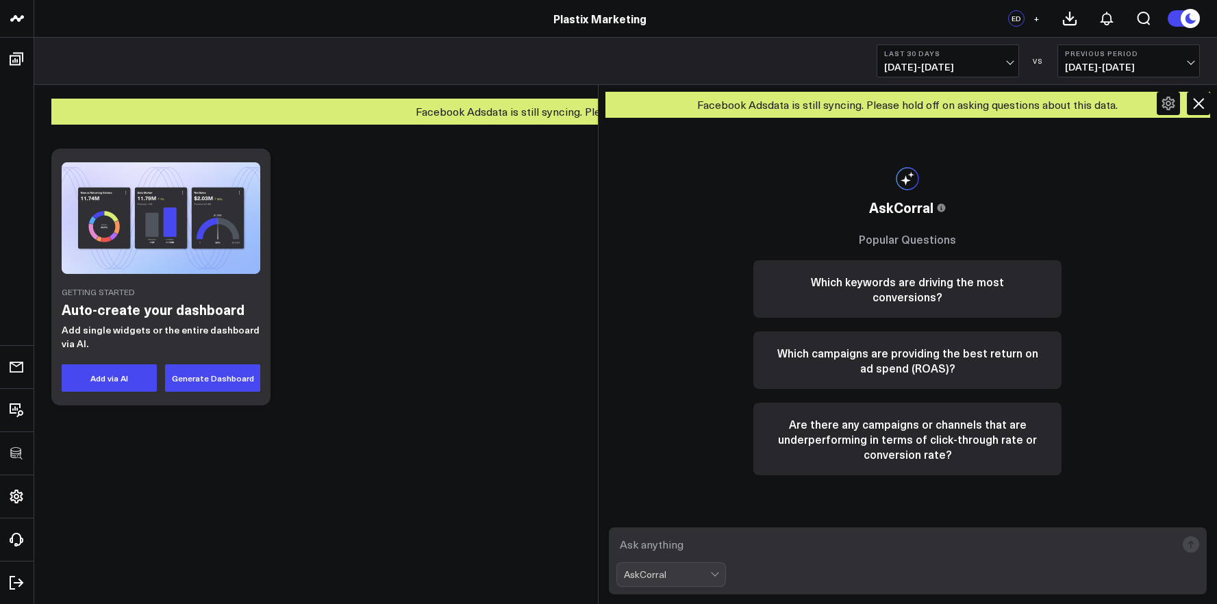
click at [977, 547] on textarea at bounding box center [896, 544] width 560 height 25
paste textarea "I am trying to create a table view that shows each Google Ad Account Name in fi…"
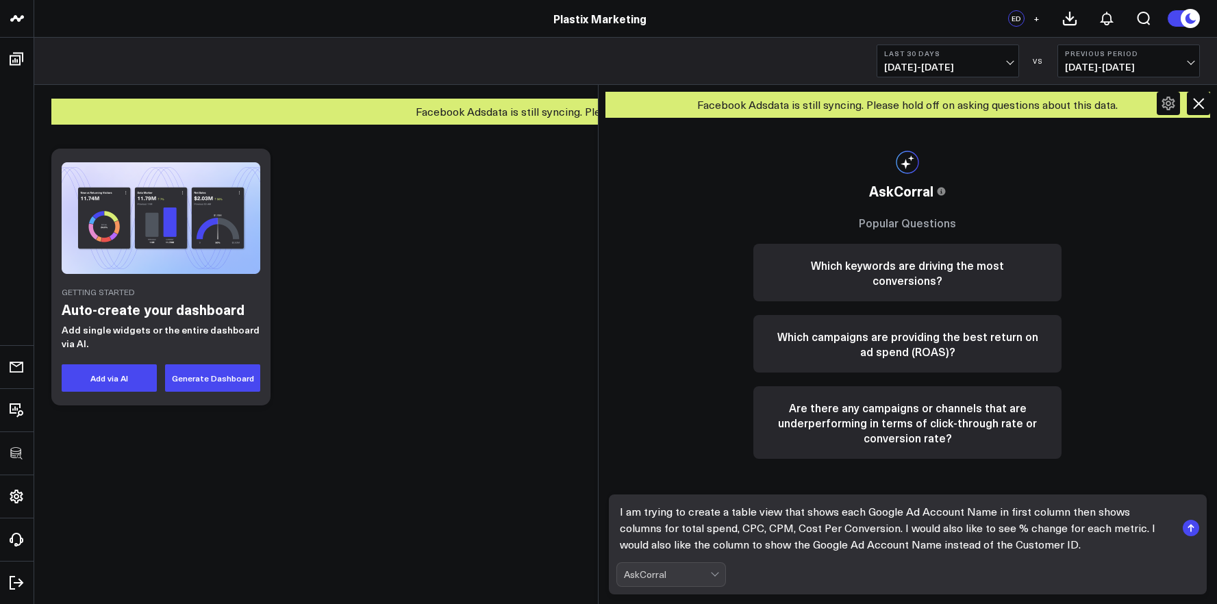
type textarea "I am trying to create a table view that shows each Google Ad Account Name in fi…"
click at [1192, 530] on rect "submit" at bounding box center [1191, 528] width 16 height 16
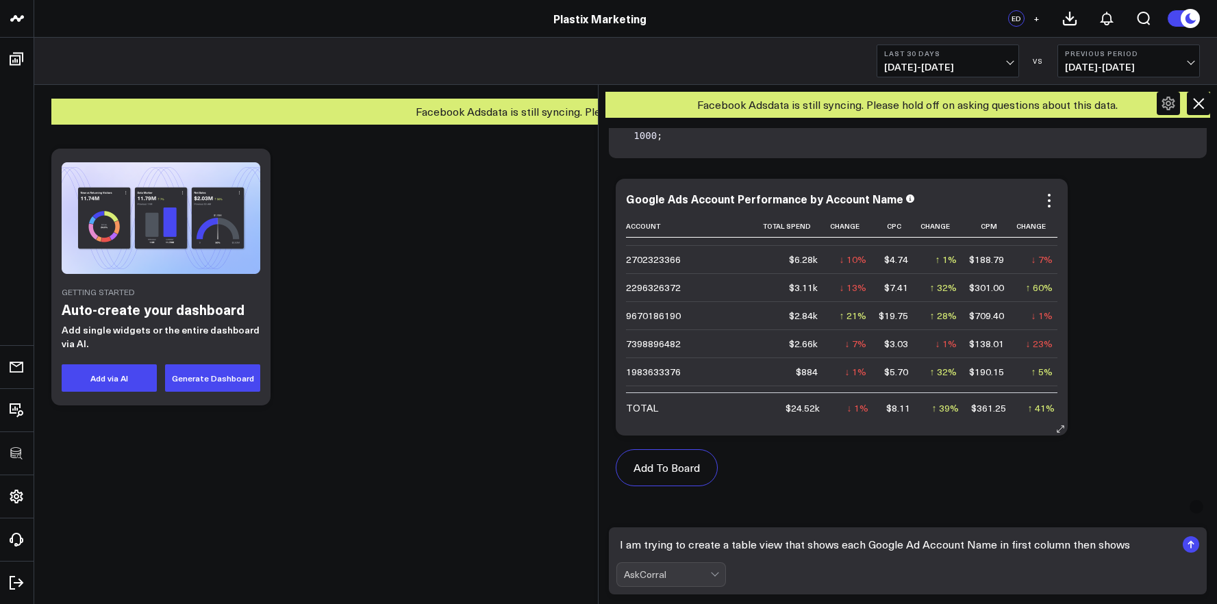
scroll to position [21, 0]
click at [689, 476] on button "Add To Board" at bounding box center [667, 467] width 102 height 37
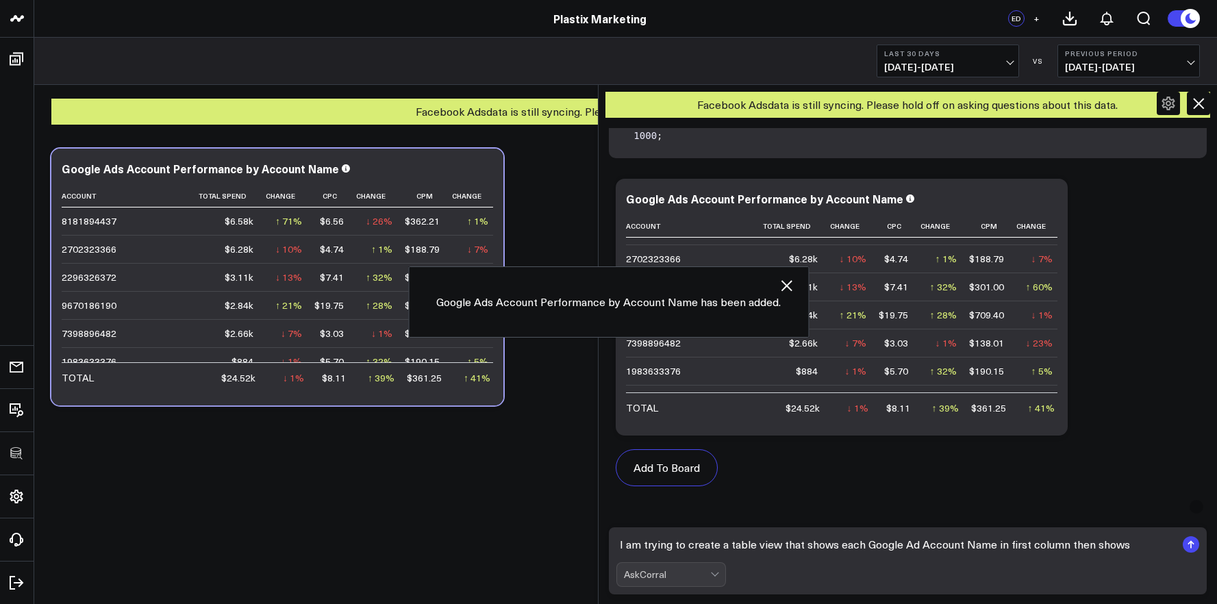
click at [1197, 104] on icon at bounding box center [1198, 103] width 11 height 11
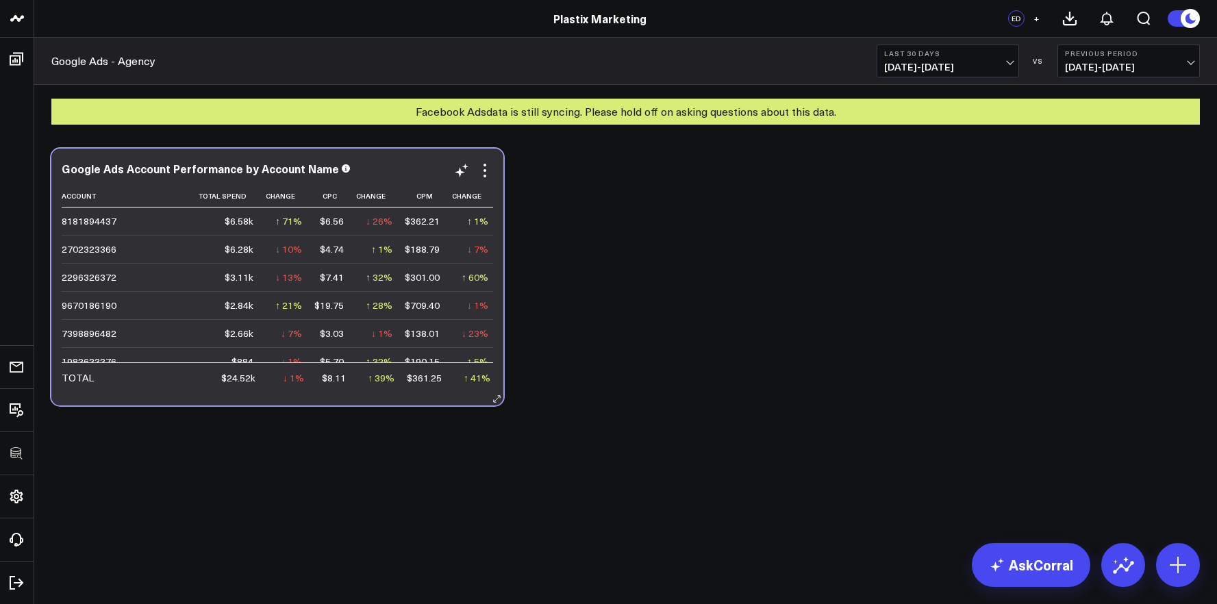
click at [496, 405] on button at bounding box center [497, 399] width 14 height 14
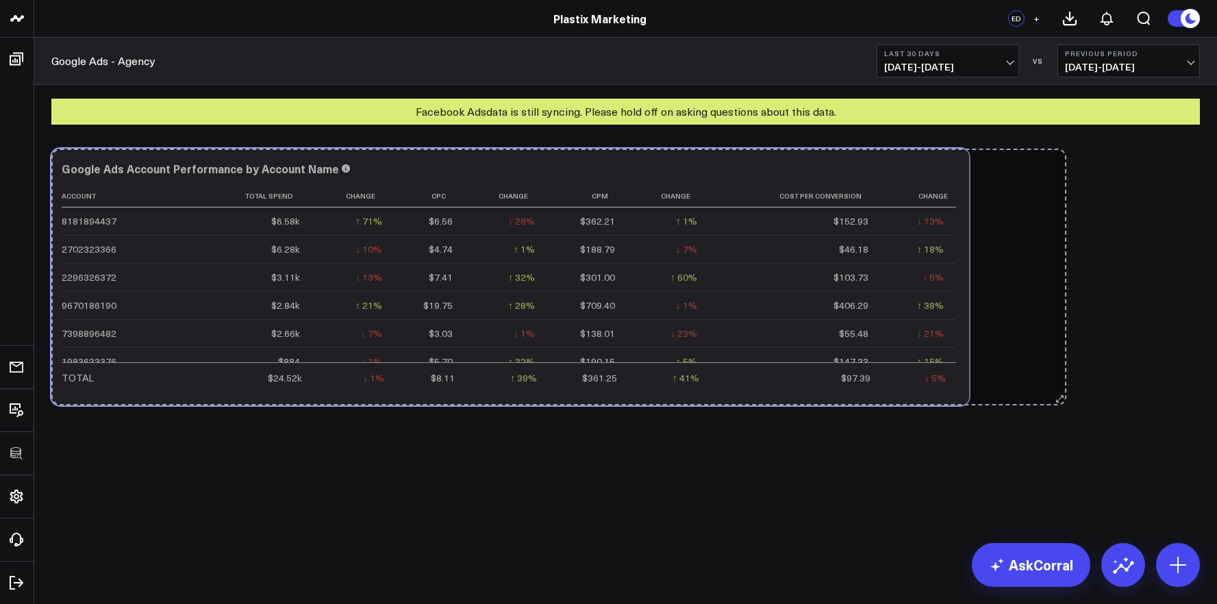
drag, startPoint x: 499, startPoint y: 404, endPoint x: 1061, endPoint y: 401, distance: 562.9
click at [1061, 401] on div "Modify via AI Copy link to widget Ask support Remove Create linked copy Executi…" at bounding box center [626, 277] width 1162 height 271
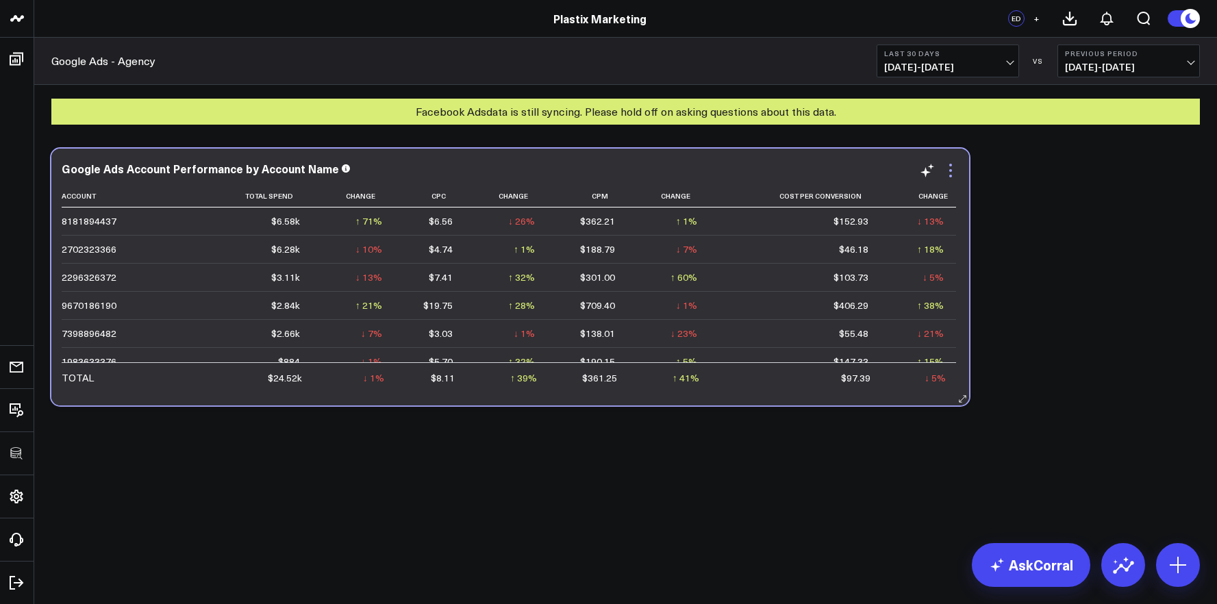
click at [951, 174] on icon at bounding box center [950, 170] width 16 height 16
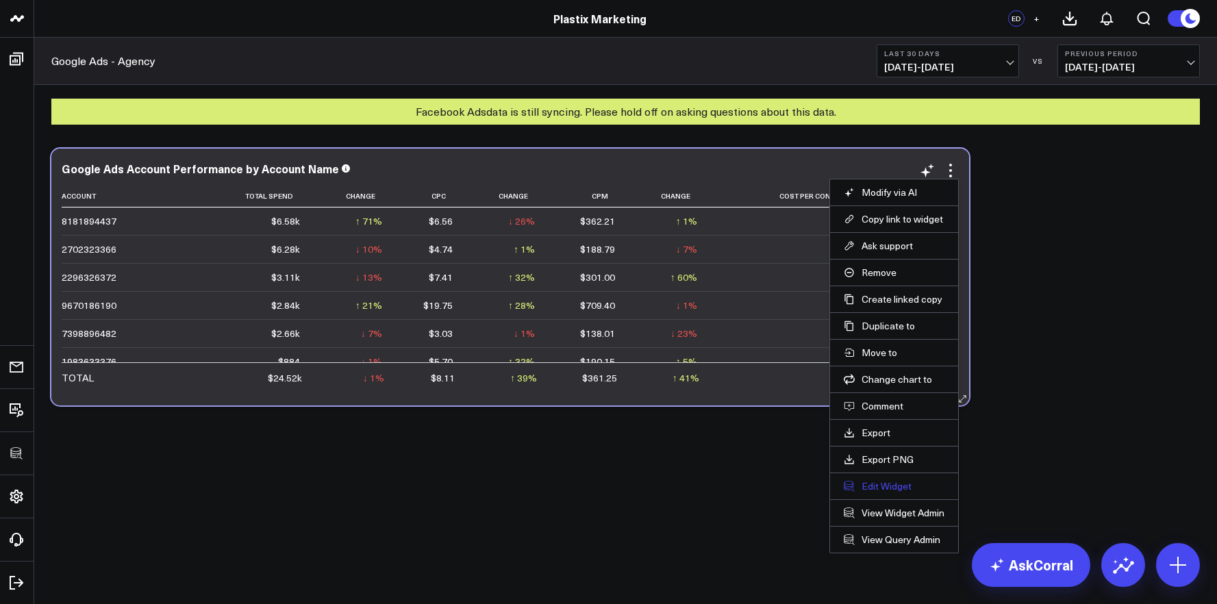
click at [885, 486] on button "Edit Widget" at bounding box center [894, 486] width 101 height 12
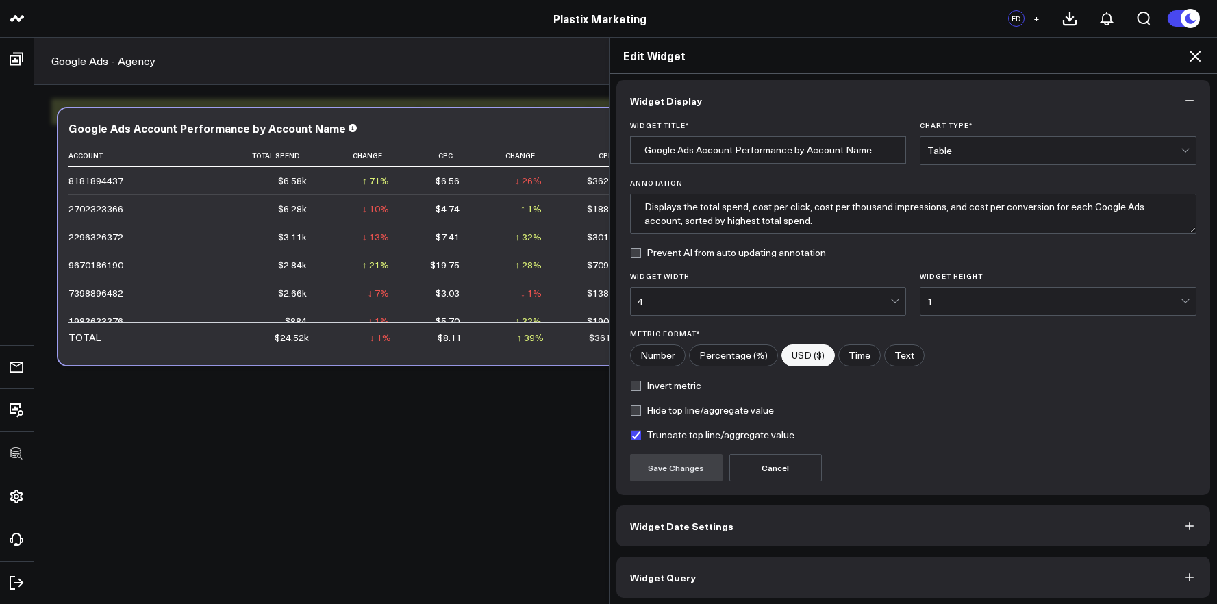
scroll to position [8, 0]
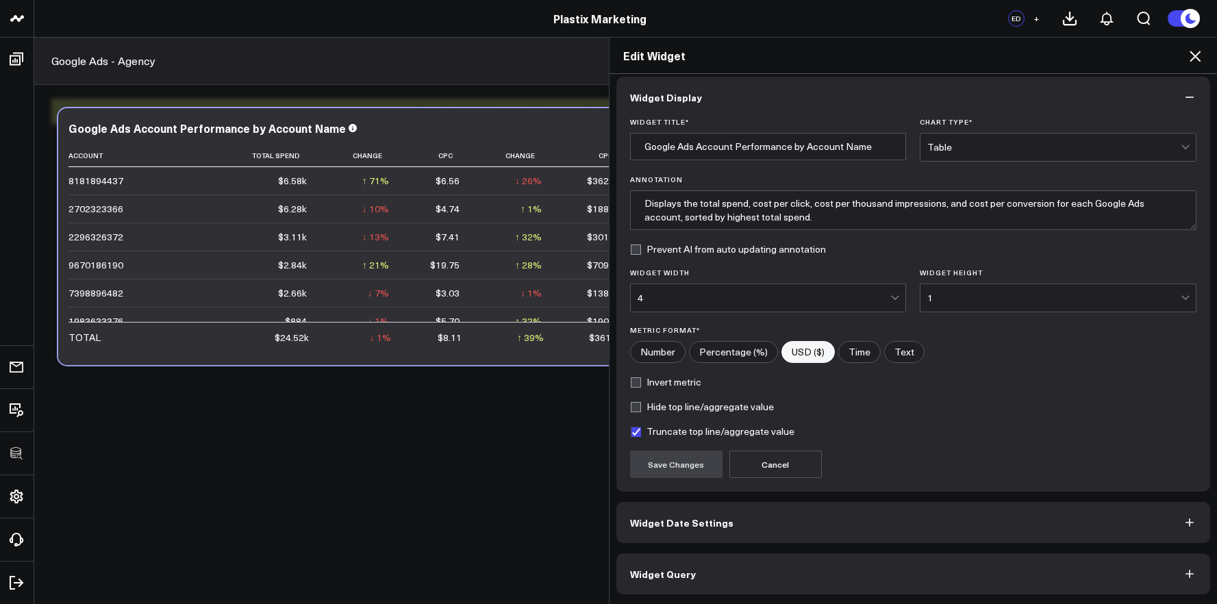
click at [867, 574] on button "Widget Query" at bounding box center [913, 573] width 594 height 41
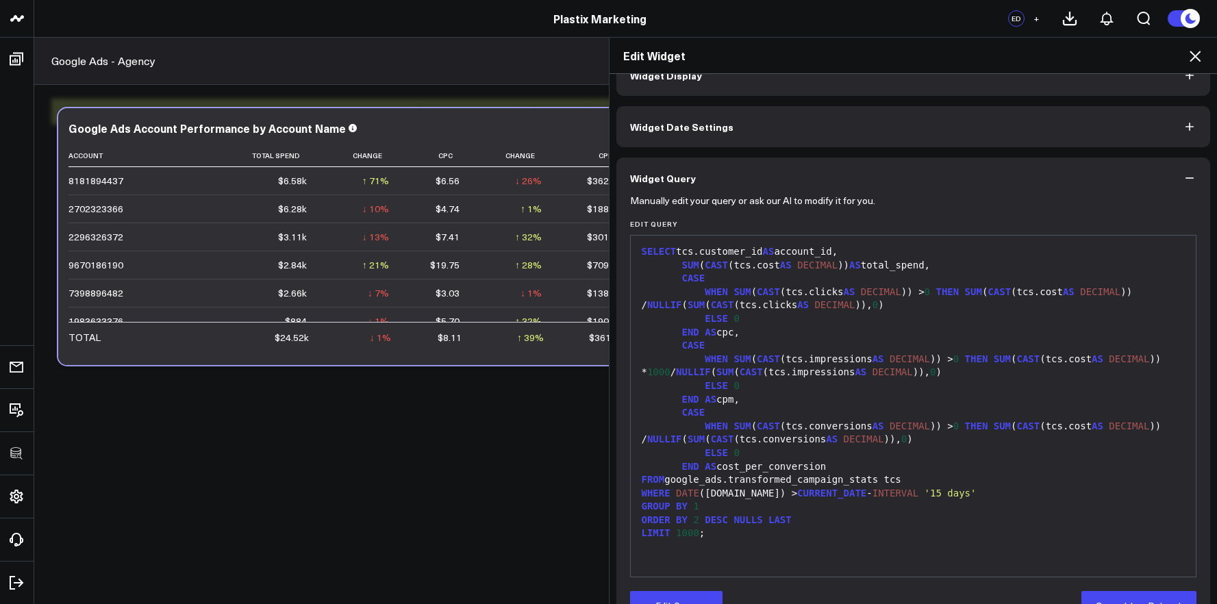
scroll to position [30, 0]
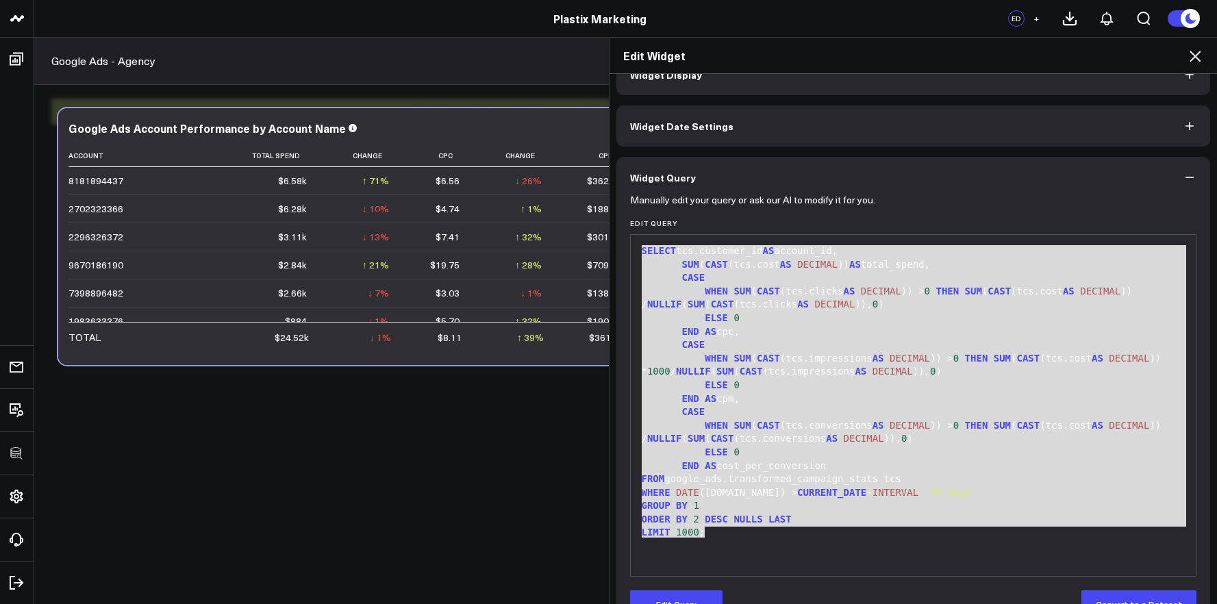
drag, startPoint x: 742, startPoint y: 544, endPoint x: 595, endPoint y: 247, distance: 332.0
click at [595, 247] on div "Edit Widget Widget Display Widget Date Settings Widget Query Manually edit your…" at bounding box center [608, 320] width 1217 height 567
copy div "SELECT tcs.customer_id AS account_id, SUM ( CAST (tcs.cost AS DECIMAL )) AS tot…"
click at [1193, 60] on icon at bounding box center [1195, 56] width 16 height 16
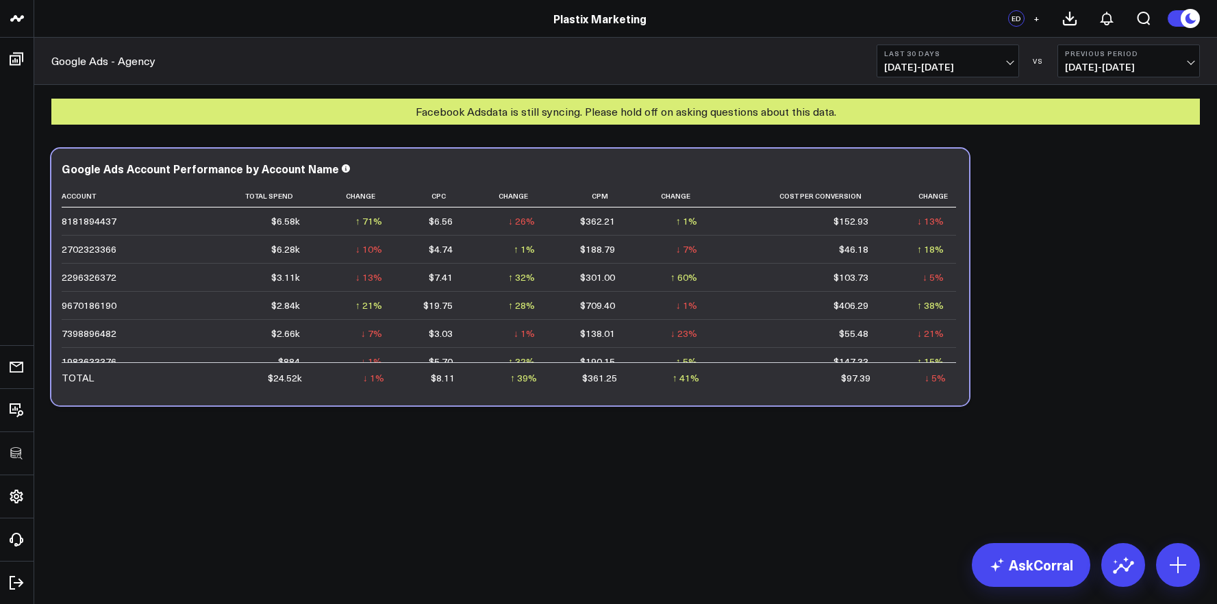
click at [0, 0] on icon at bounding box center [0, 0] width 0 height 0
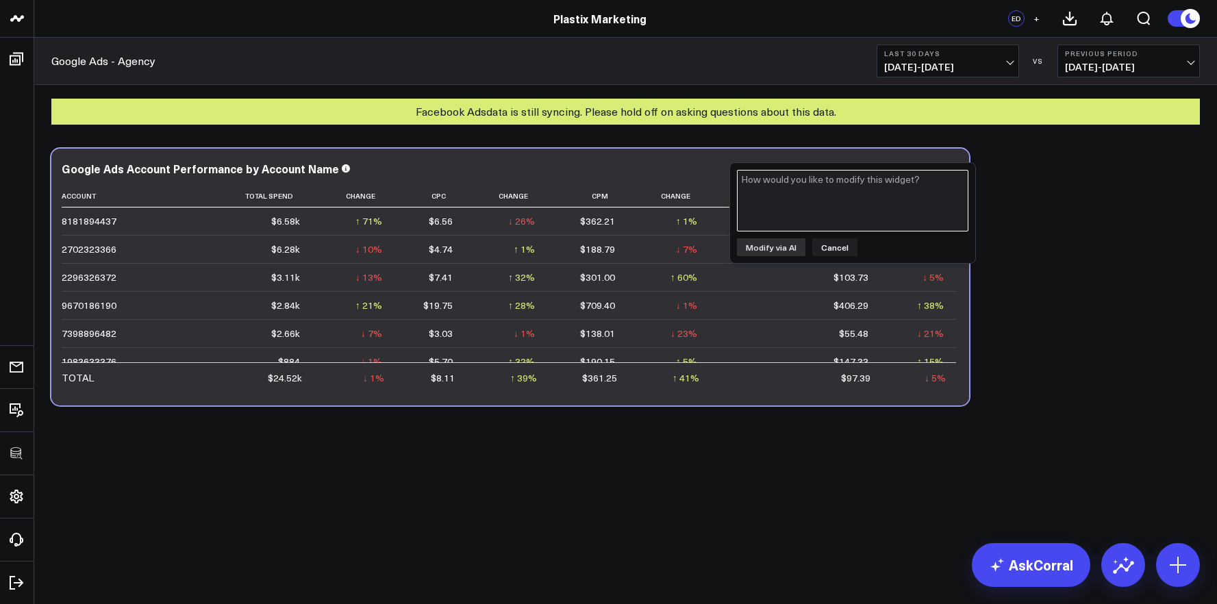
click at [885, 193] on textarea at bounding box center [852, 201] width 231 height 62
type textarea "the account id should be account name"
click at [783, 256] on div "the account id should be account name Modify via AI Cancel" at bounding box center [852, 213] width 245 height 100
click at [782, 254] on button "Modify via AI" at bounding box center [771, 247] width 68 height 18
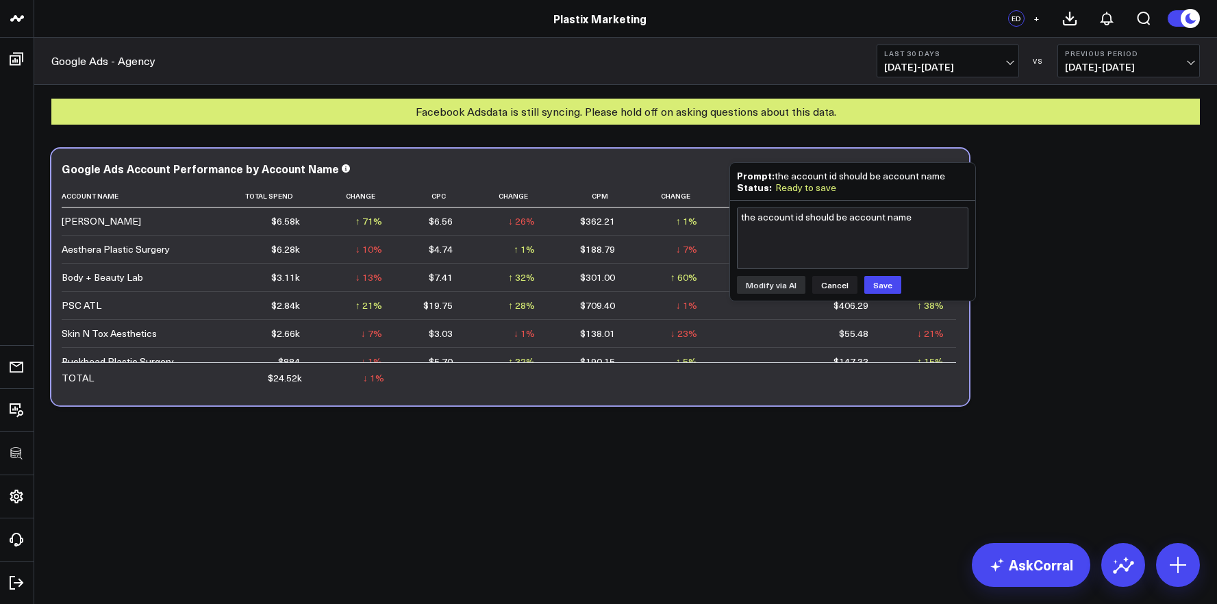
click at [1047, 288] on div "Modify via AI Copy link to widget Ask support Remove Create linked copy Executi…" at bounding box center [626, 277] width 1162 height 271
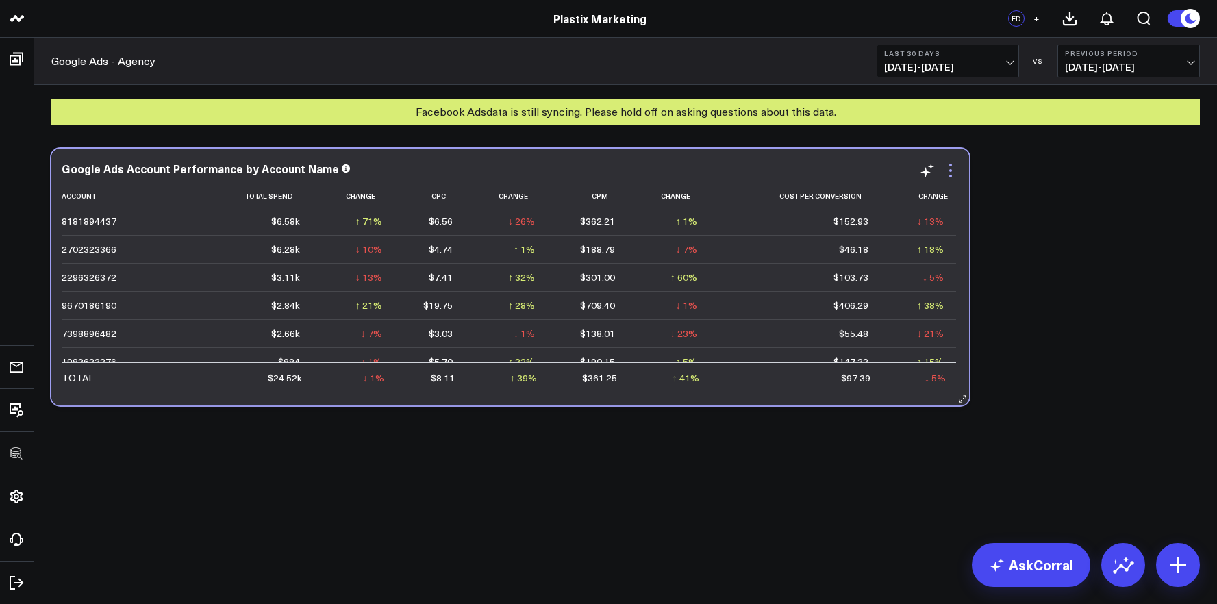
click at [947, 175] on icon at bounding box center [950, 170] width 16 height 16
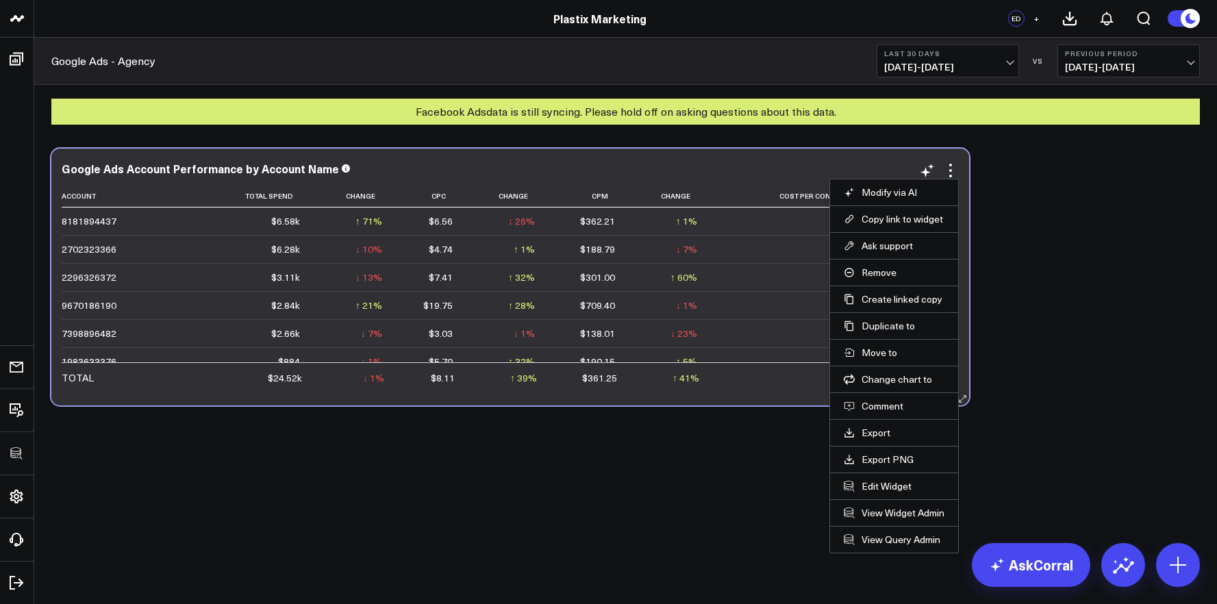
click at [898, 492] on li "Edit Widget" at bounding box center [894, 486] width 128 height 27
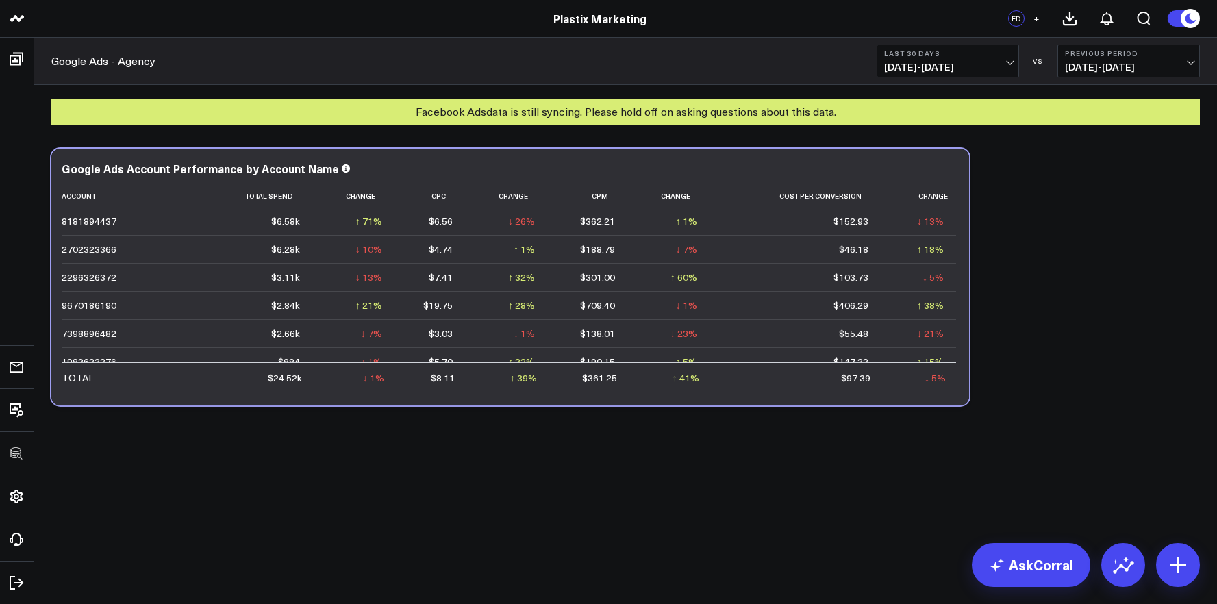
click at [899, 490] on div "Modify via AI Copy link to widget Ask support Remove Create linked copy Executi…" at bounding box center [625, 312] width 1183 height 363
click at [953, 177] on icon at bounding box center [950, 170] width 16 height 16
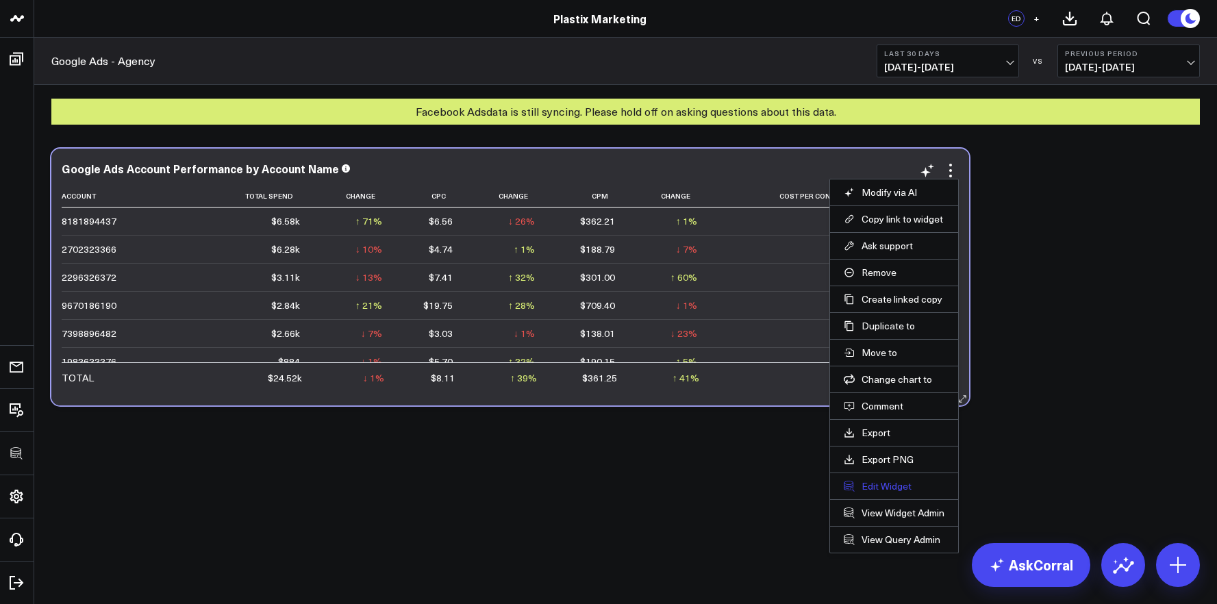
click at [890, 488] on button "Edit Widget" at bounding box center [894, 486] width 101 height 12
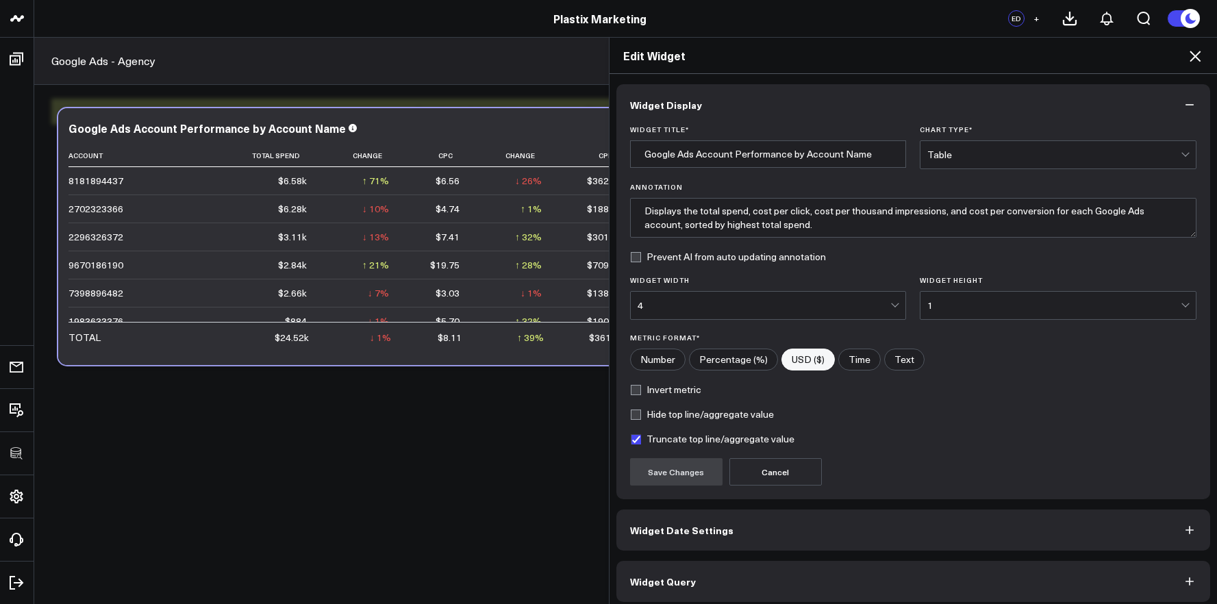
scroll to position [8, 0]
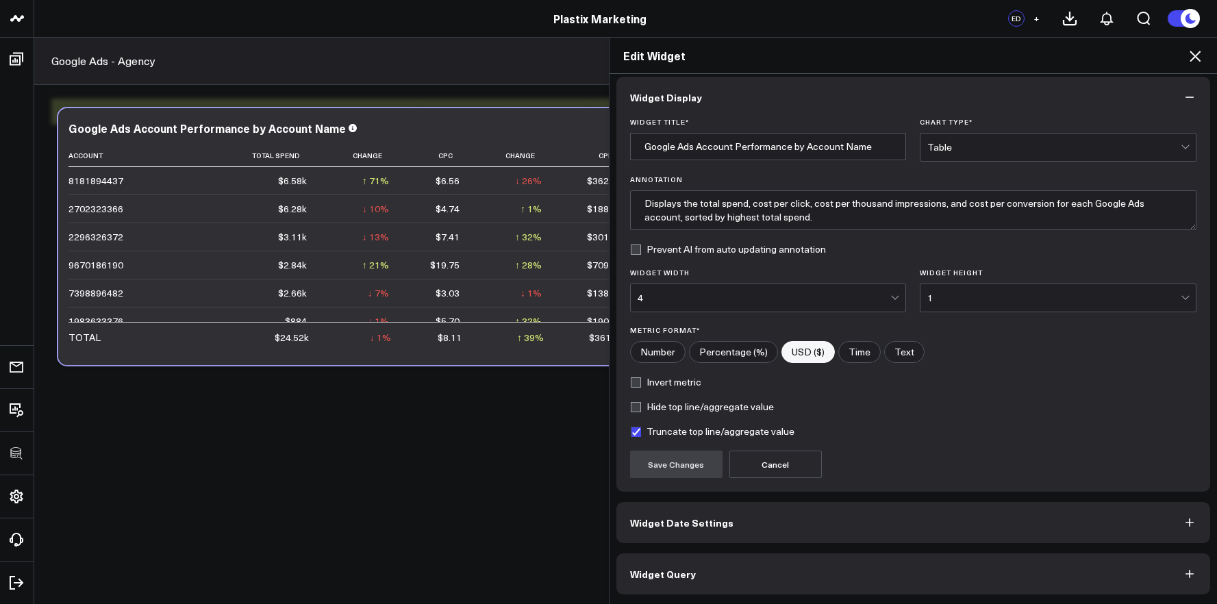
click at [931, 571] on button "Widget Query" at bounding box center [913, 573] width 594 height 41
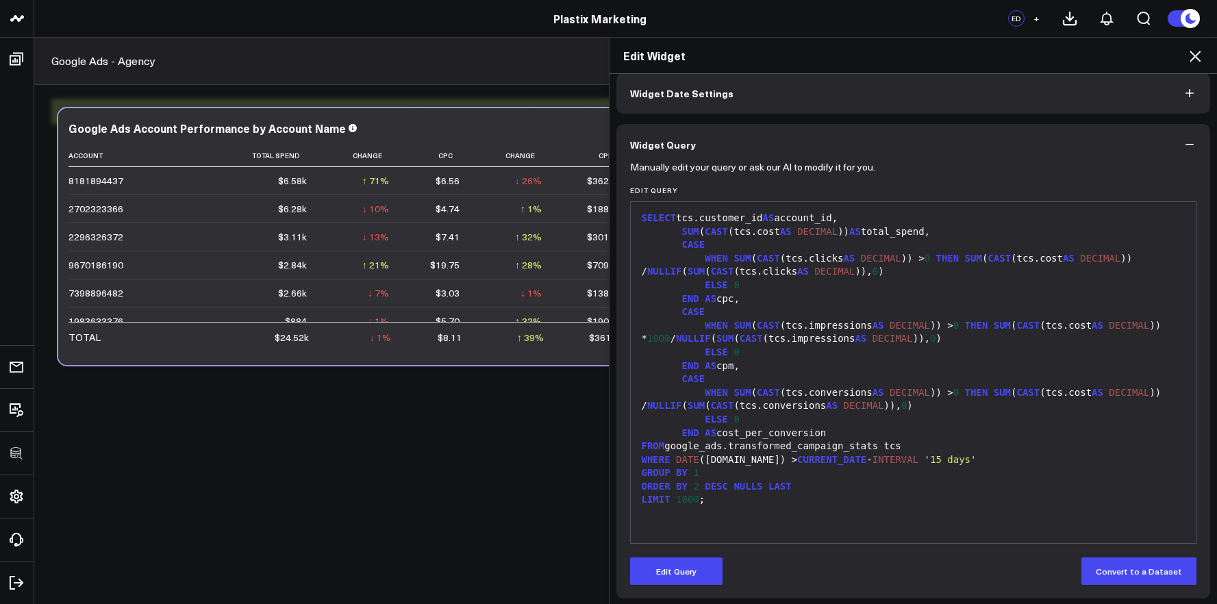
scroll to position [67, 0]
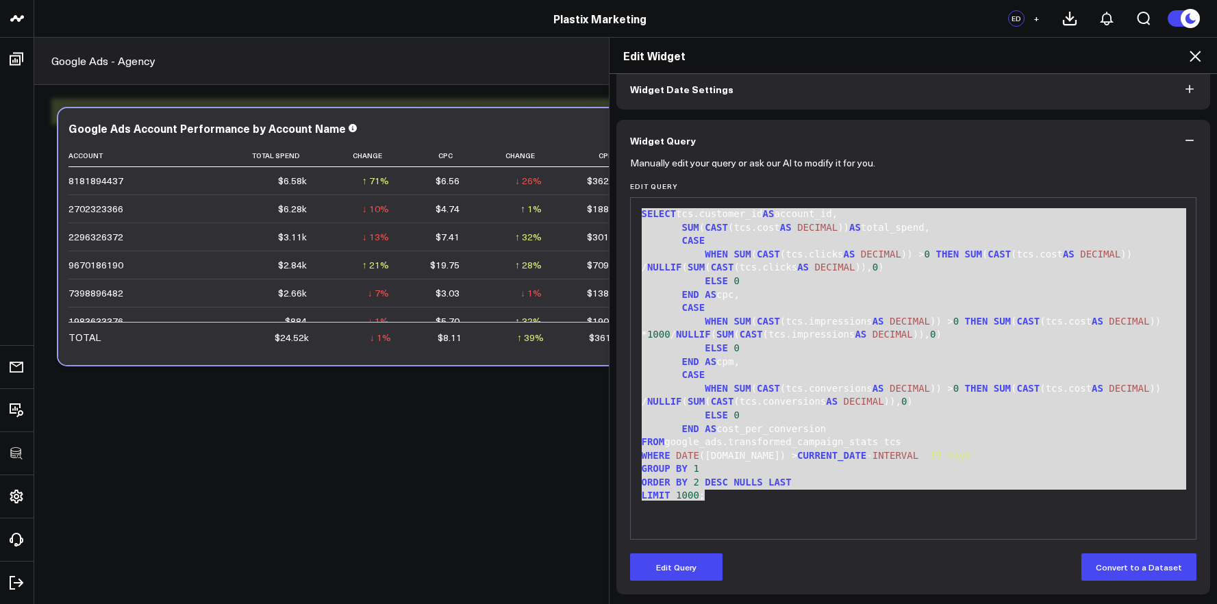
drag, startPoint x: 737, startPoint y: 493, endPoint x: 620, endPoint y: 203, distance: 312.5
click at [620, 203] on div "Manually edit your query or ask our AI to modify it for you. Edit Query 99 1 2 …" at bounding box center [913, 378] width 594 height 434
copy div "SELECT tcs.customer_id AS account_id, SUM ( CAST (tcs.cost AS DECIMAL )) AS tot…"
click at [797, 458] on span "CURRENT_DATE" at bounding box center [831, 455] width 69 height 11
